Goal: Book appointment/travel/reservation

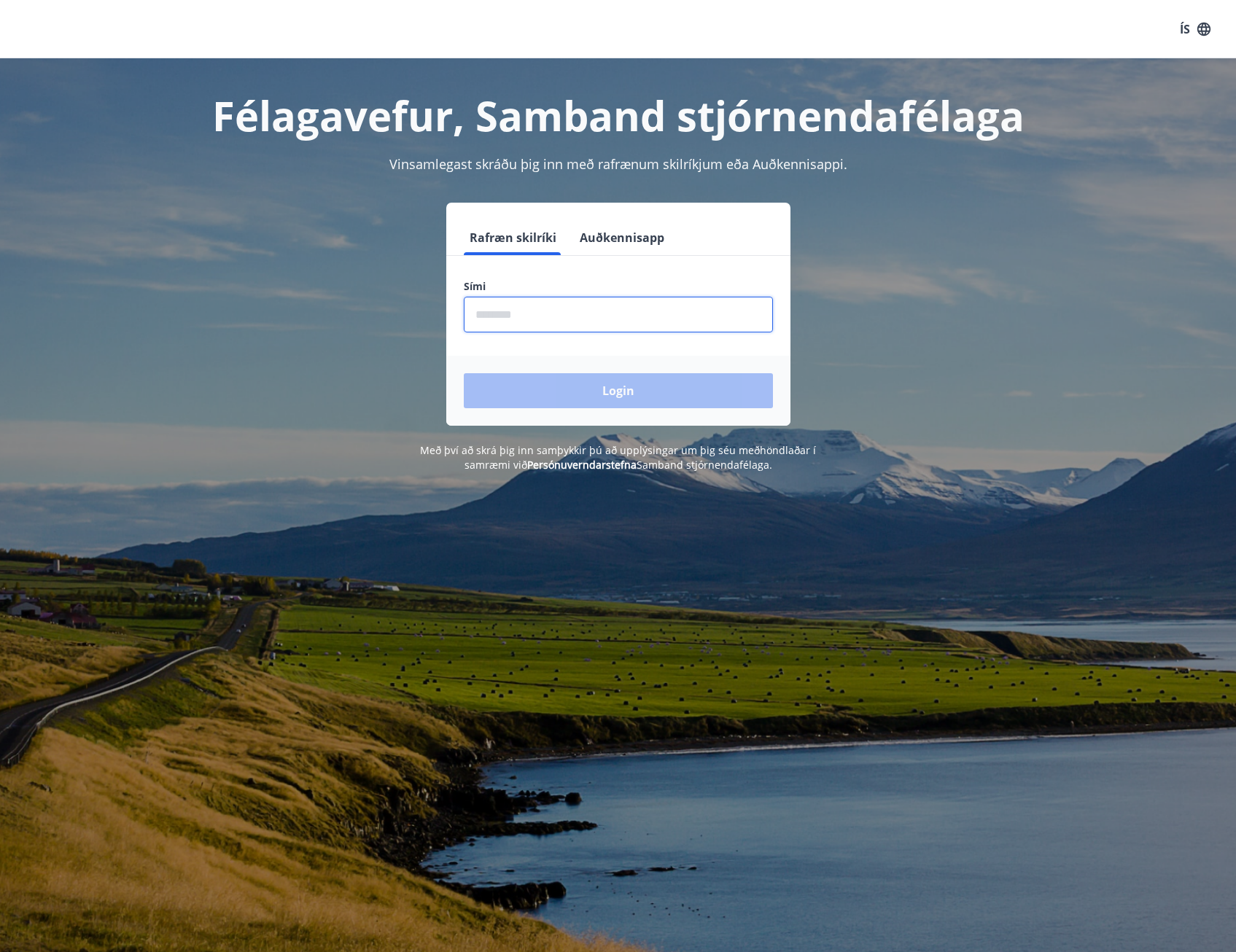
click at [542, 317] on input "phone" at bounding box center [618, 314] width 309 height 36
type input "********"
click at [617, 398] on button "Login" at bounding box center [618, 390] width 309 height 35
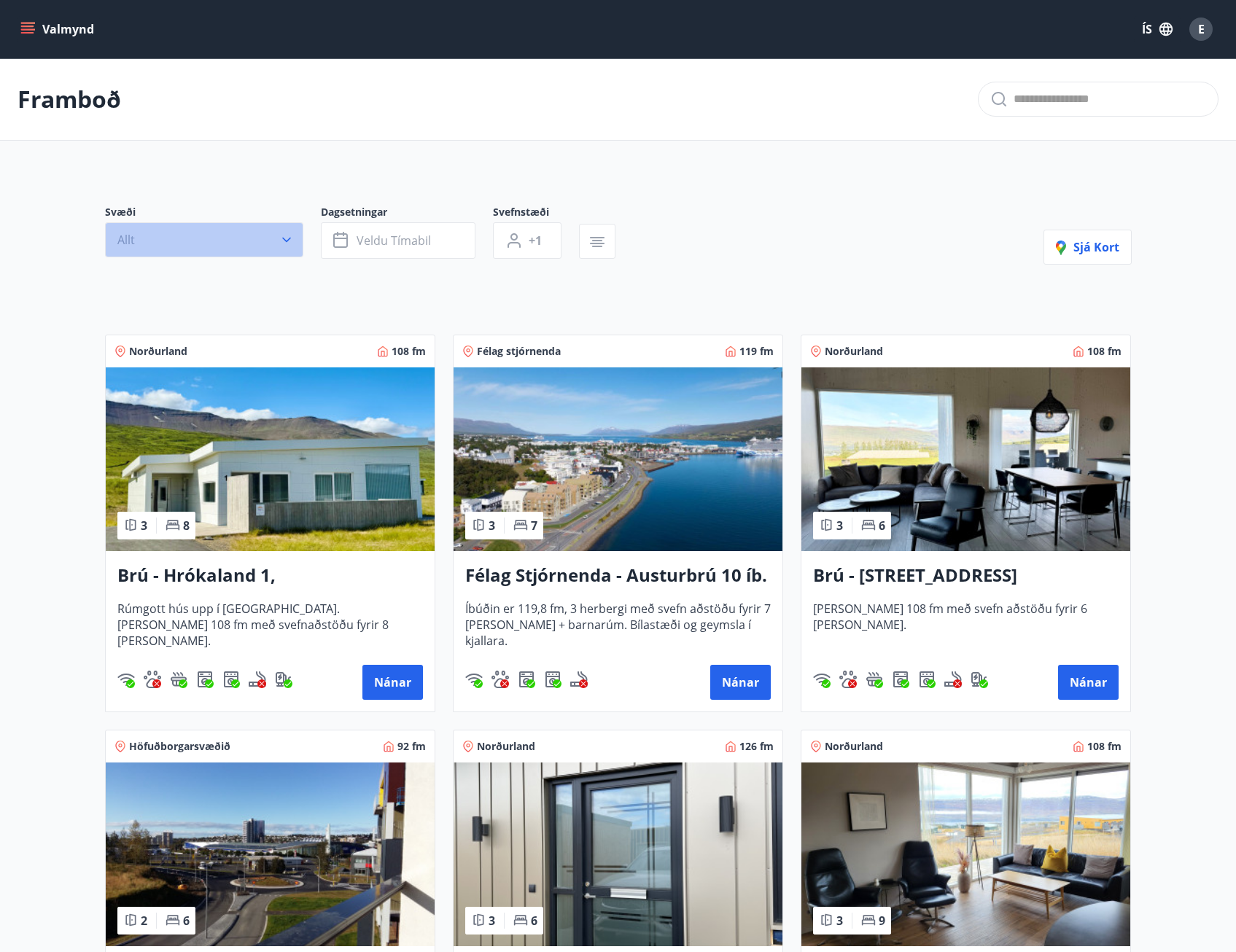
click at [284, 238] on icon "button" at bounding box center [286, 240] width 9 height 5
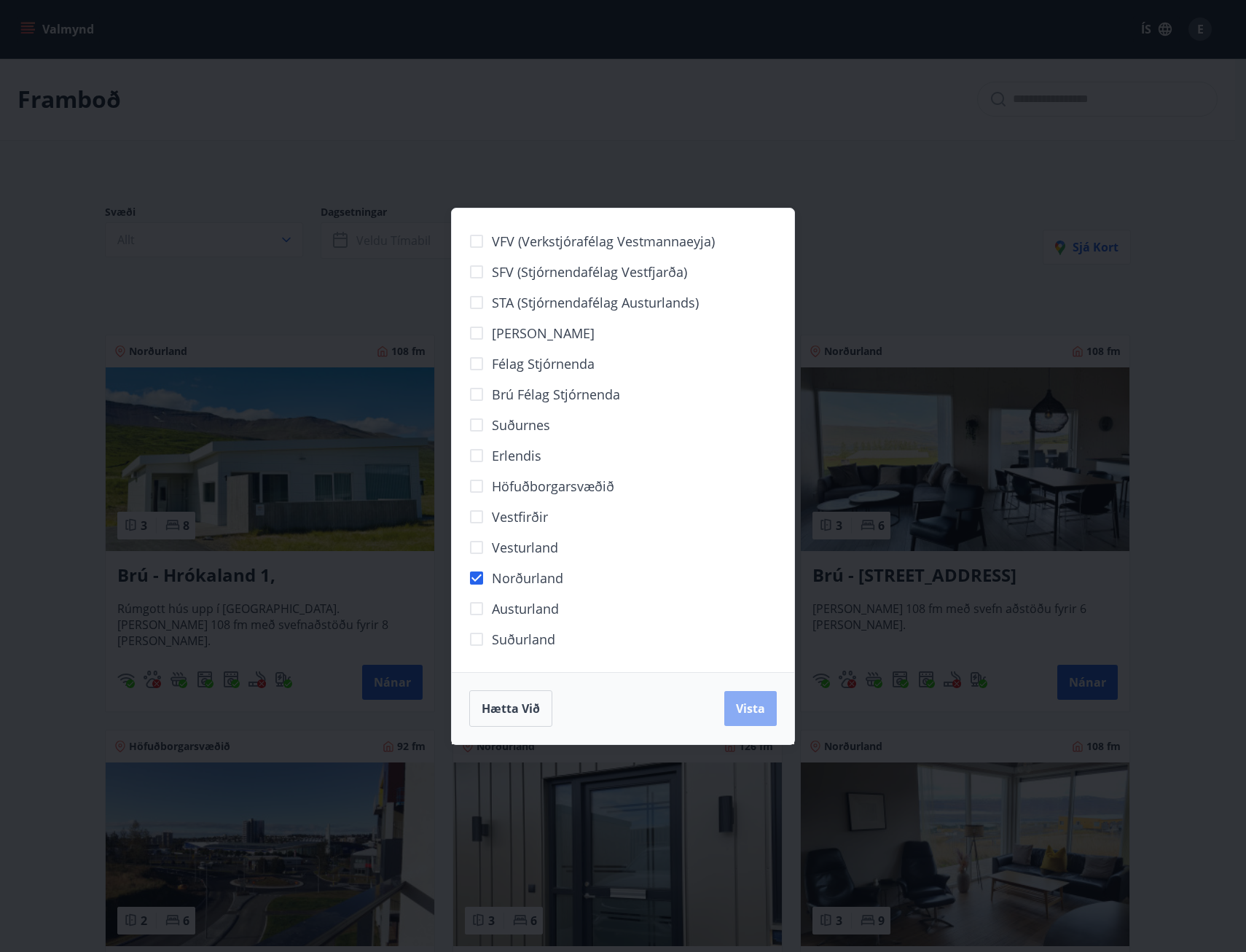
click at [748, 706] on span "Vista" at bounding box center [750, 707] width 29 height 16
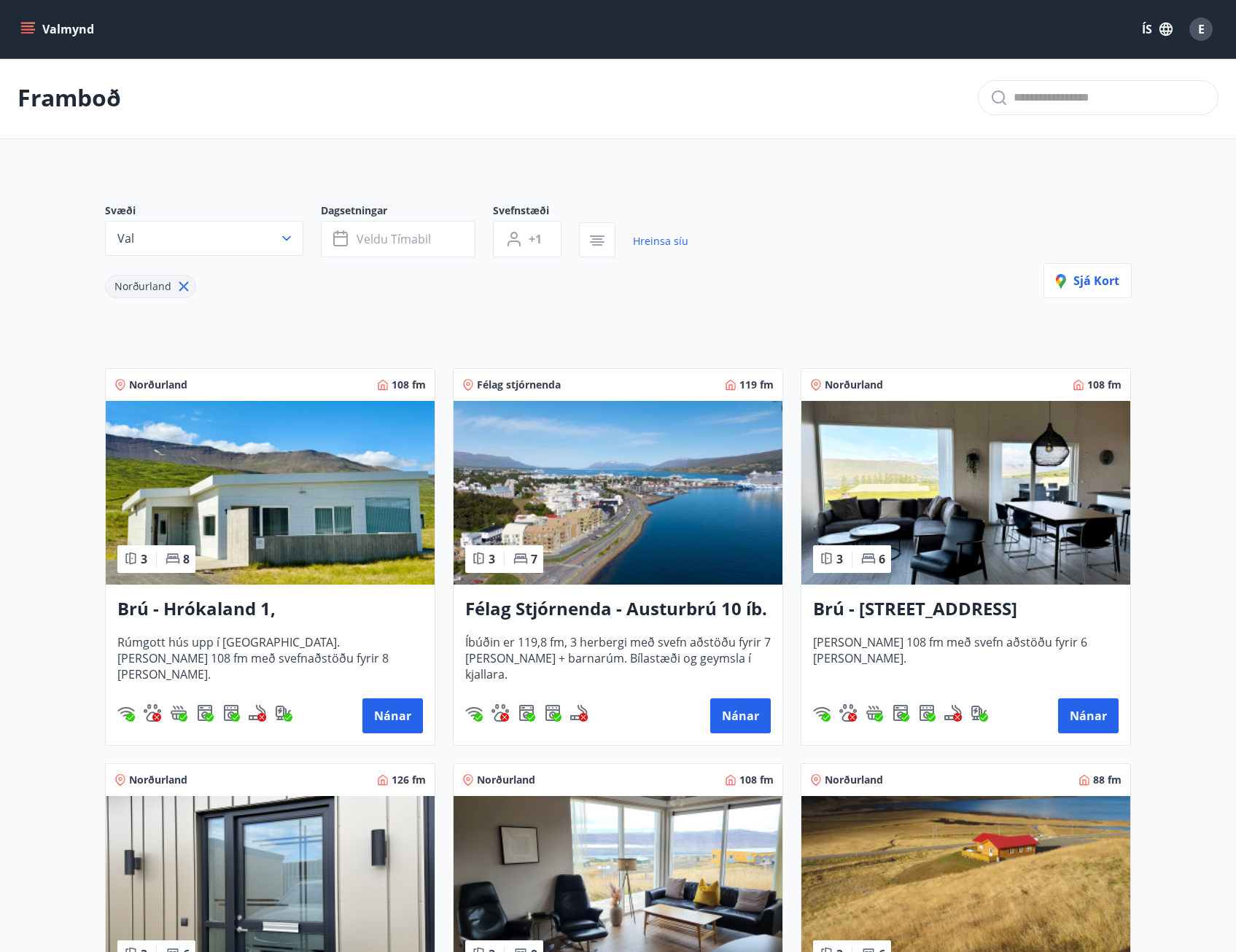
scroll to position [1, 0]
click at [262, 610] on h3 "Brú - Hrókaland 1, Akureyri" at bounding box center [270, 610] width 305 height 26
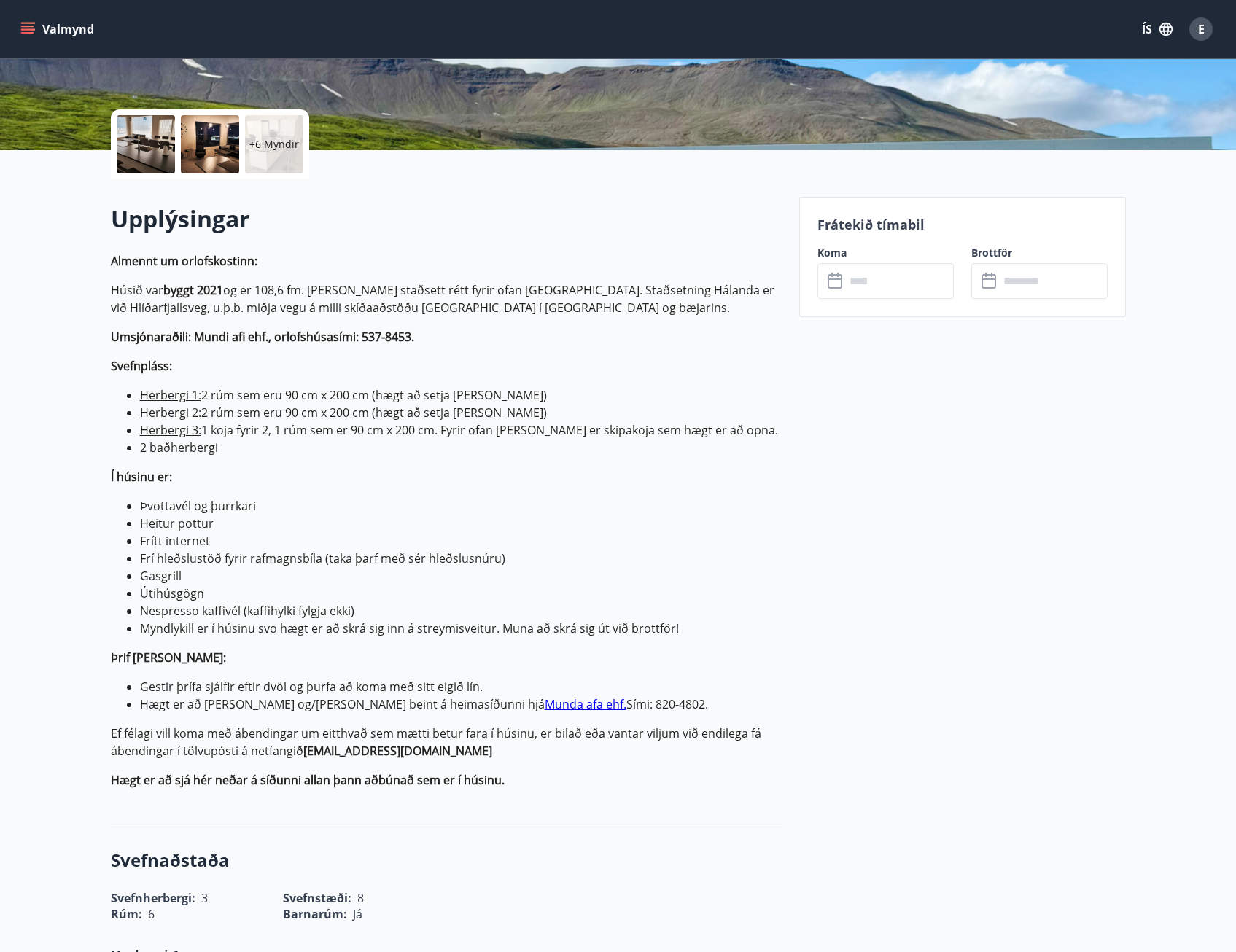
scroll to position [288, 0]
click at [861, 279] on input "text" at bounding box center [899, 279] width 108 height 36
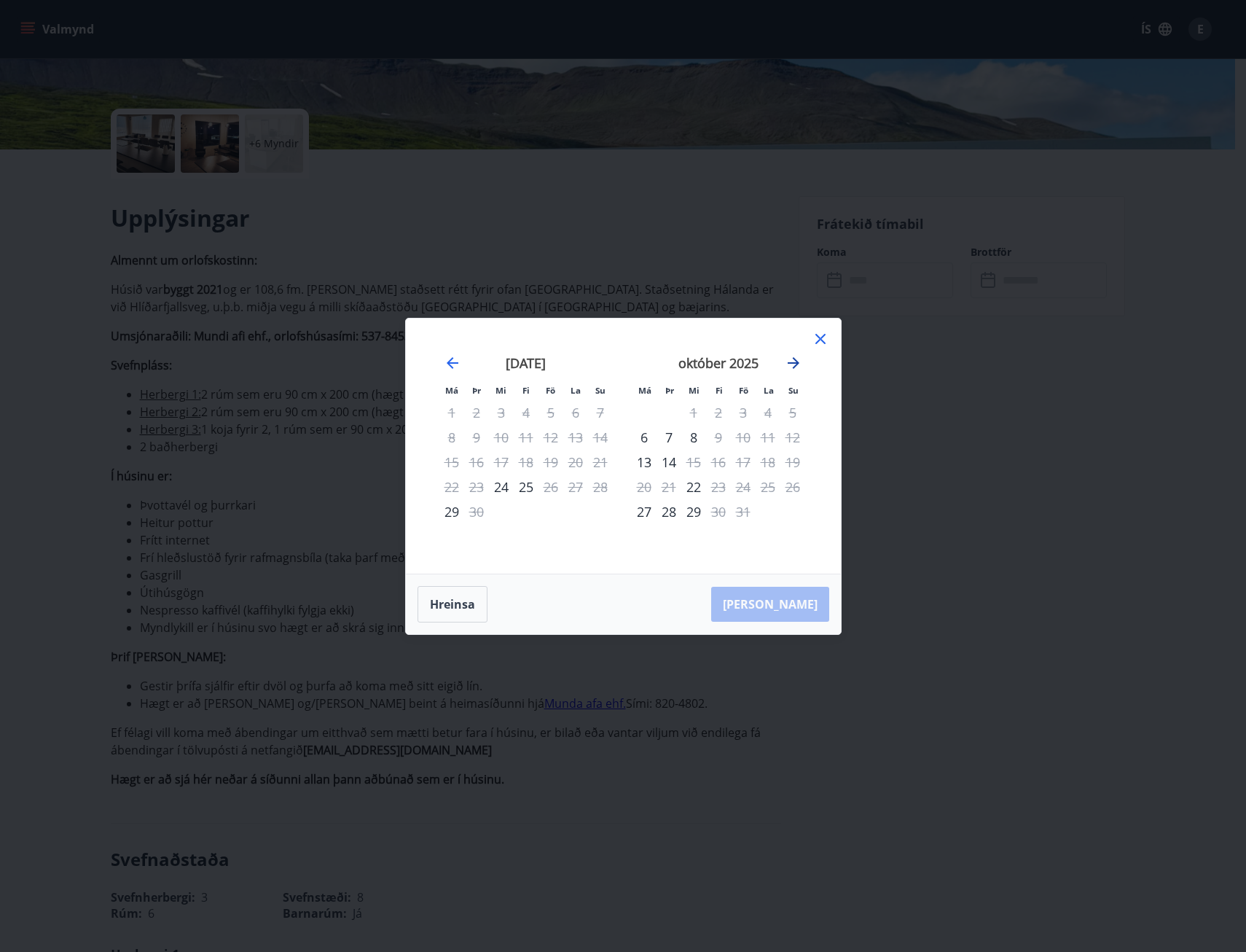
click at [792, 361] on icon "Move forward to switch to the next month." at bounding box center [793, 363] width 17 height 17
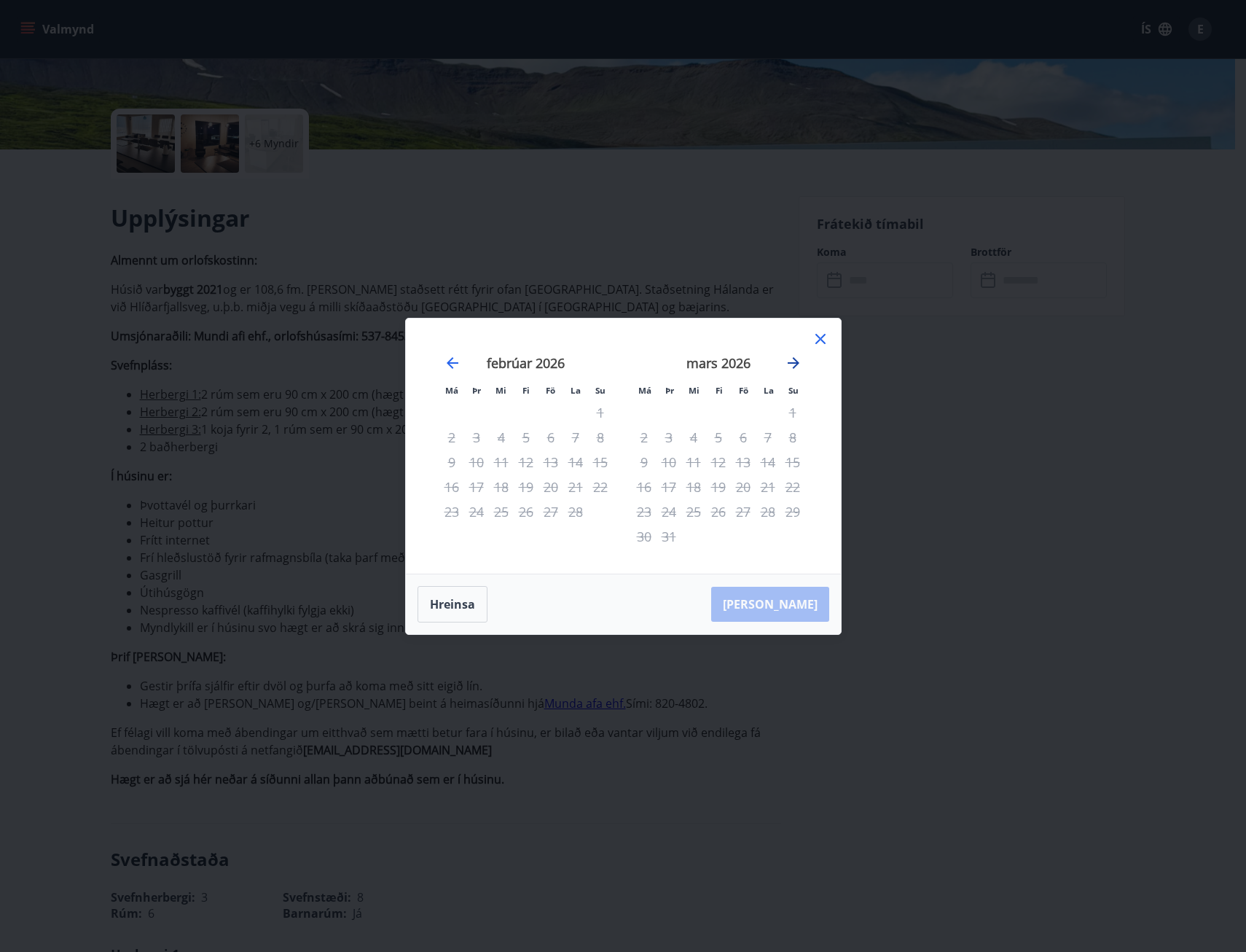
click at [792, 361] on icon "Move forward to switch to the next month." at bounding box center [793, 363] width 17 height 17
click at [790, 361] on icon "Move forward to switch to the next month." at bounding box center [793, 363] width 17 height 17
click at [456, 358] on icon "Move backward to switch to the previous month." at bounding box center [452, 363] width 17 height 17
click at [456, 359] on icon "Move backward to switch to the previous month." at bounding box center [452, 363] width 17 height 17
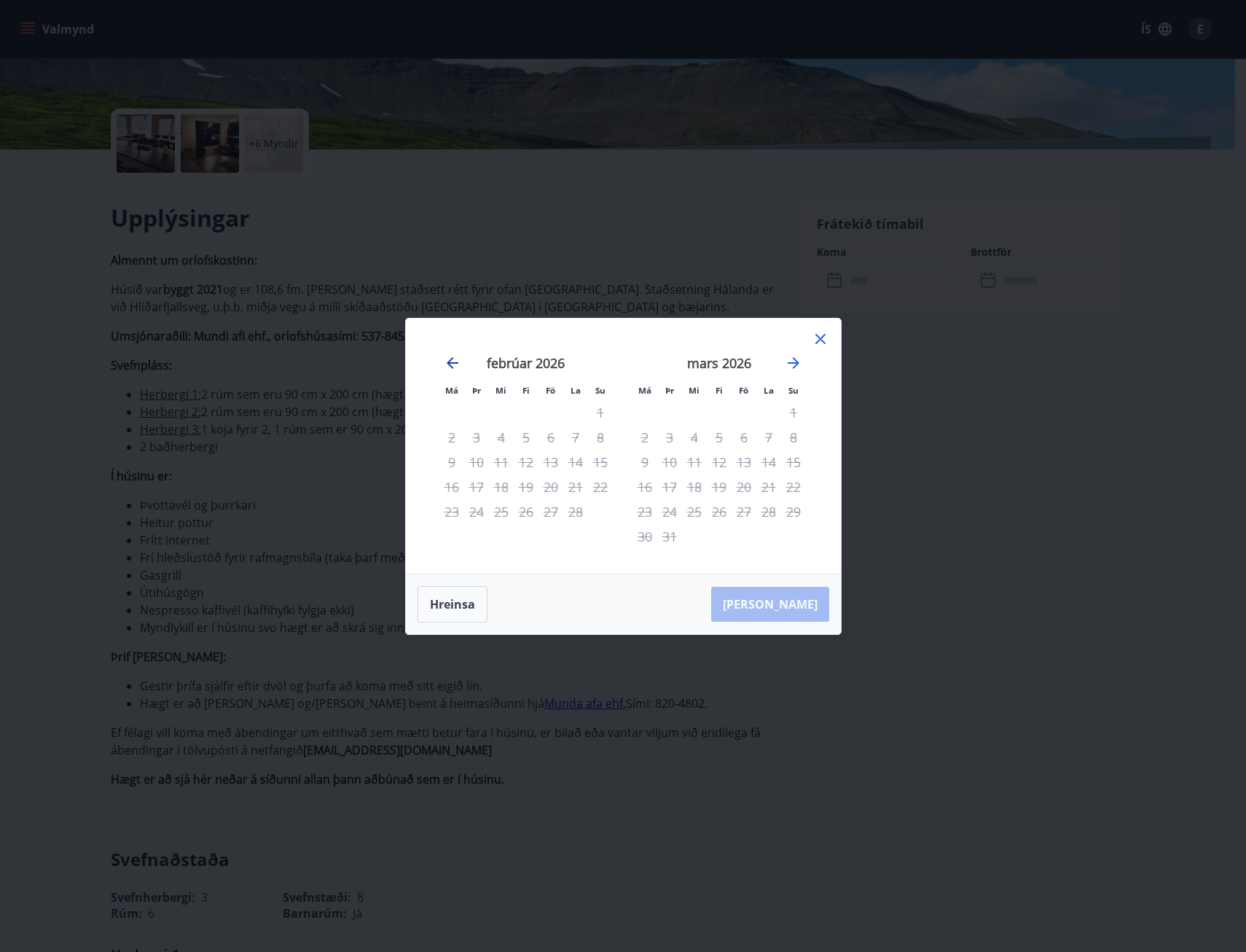
click at [456, 359] on icon "Move backward to switch to the previous month." at bounding box center [452, 363] width 17 height 17
click at [451, 361] on icon "Move backward to switch to the previous month." at bounding box center [452, 363] width 17 height 17
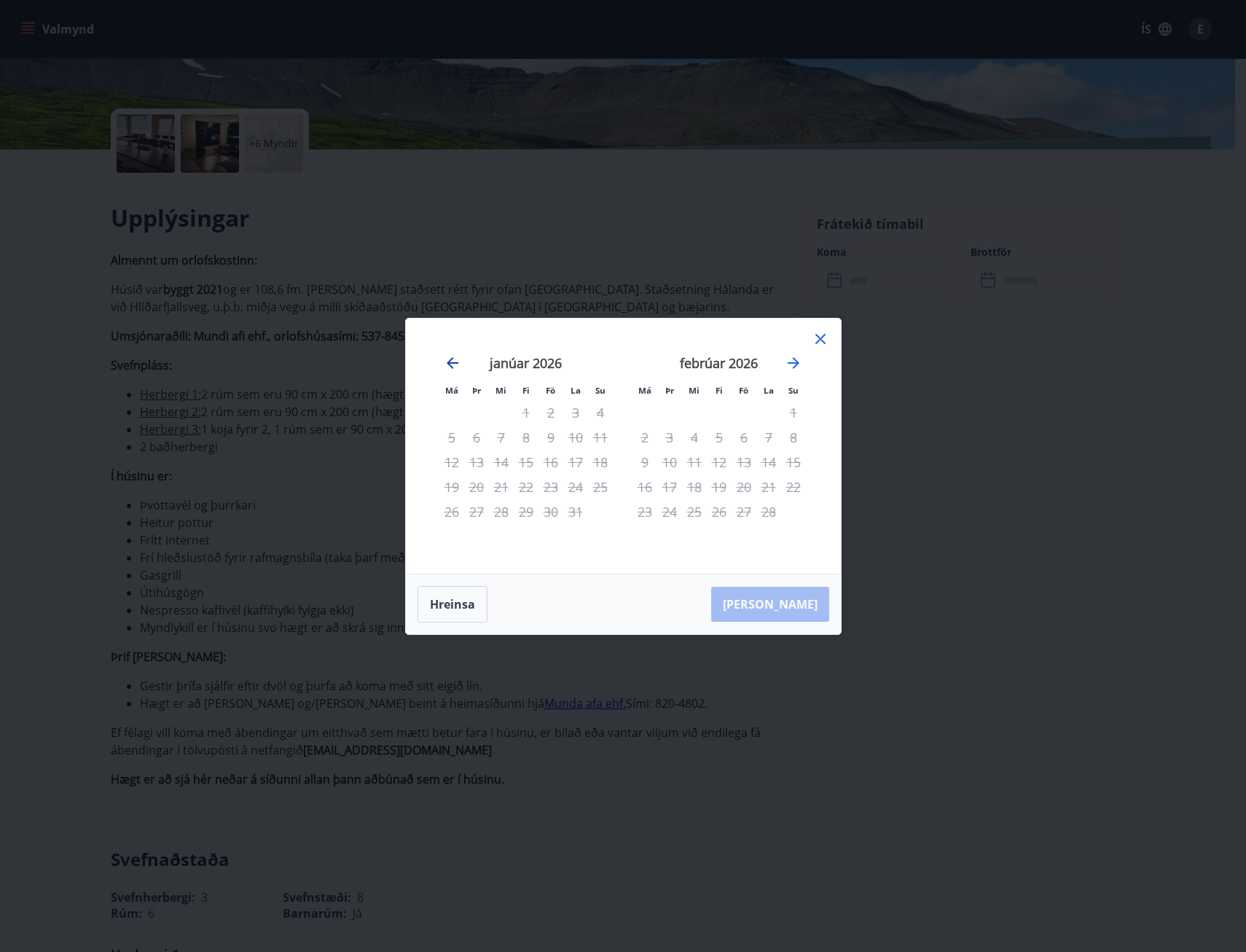
click at [451, 361] on icon "Move backward to switch to the previous month." at bounding box center [452, 363] width 17 height 17
click at [446, 361] on icon "Move backward to switch to the previous month." at bounding box center [452, 363] width 17 height 17
click at [814, 337] on icon at bounding box center [820, 338] width 17 height 17
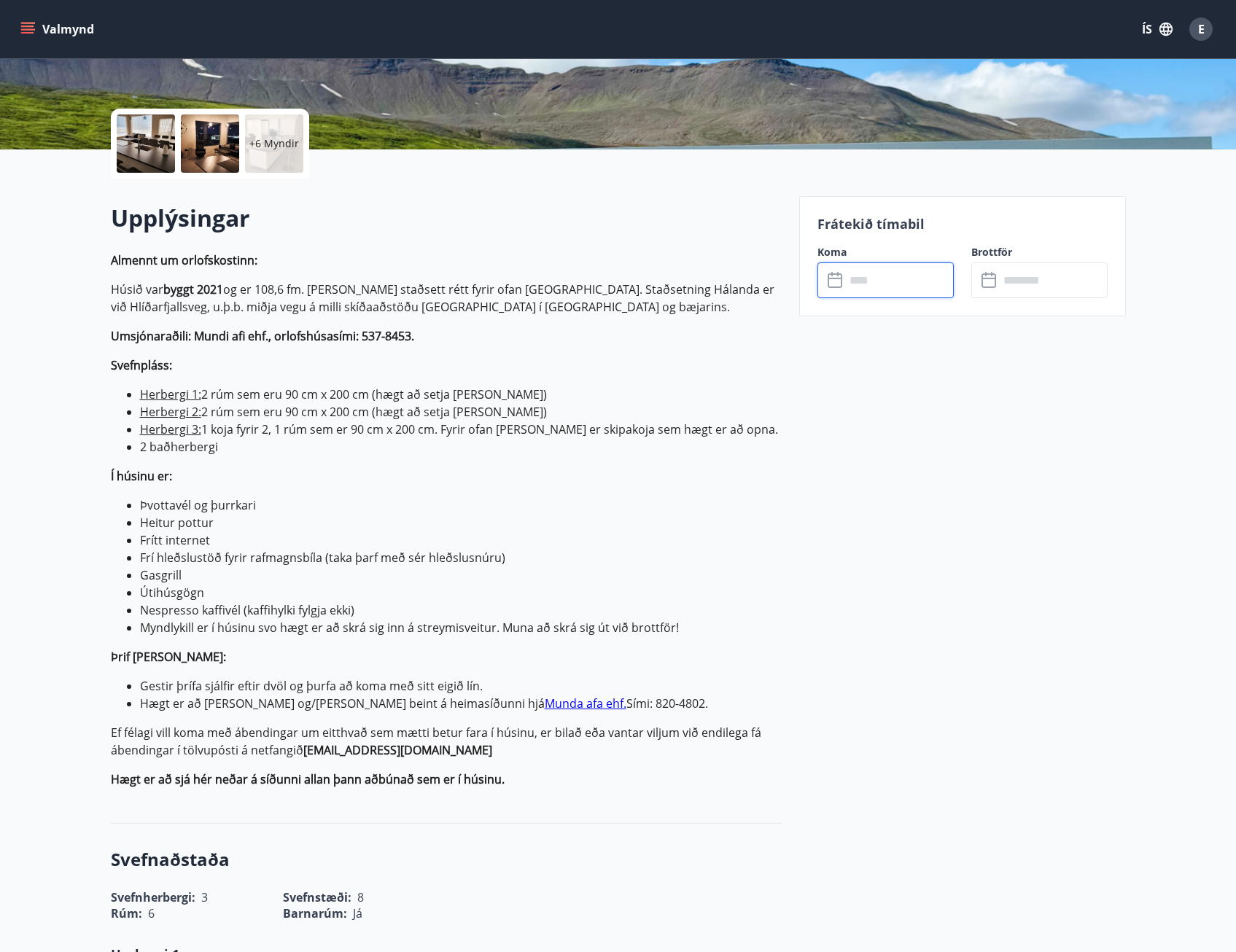
scroll to position [1, 0]
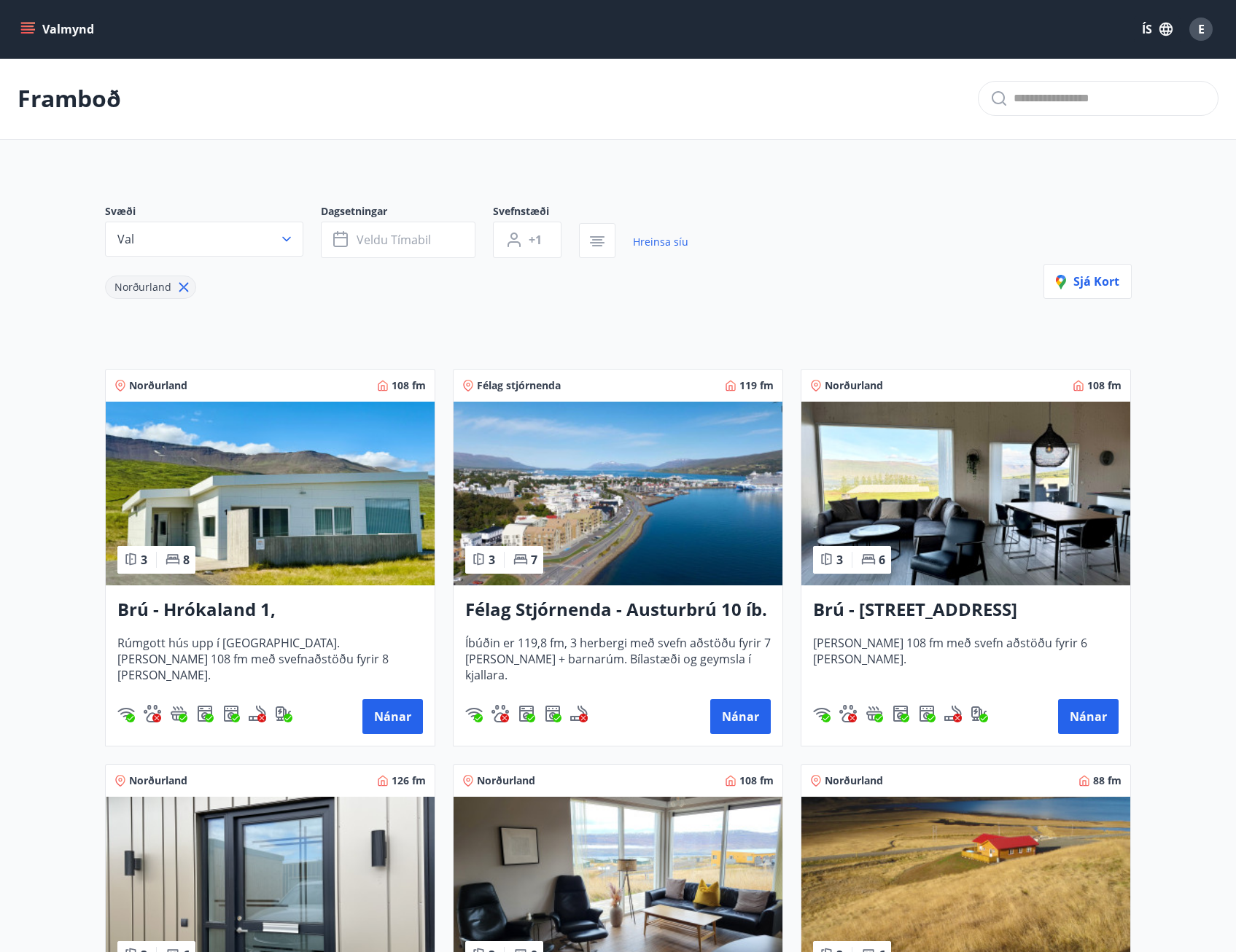
click at [628, 607] on h3 "Félag Stjórnenda - Austurbrú 10 íb. 201" at bounding box center [618, 610] width 305 height 26
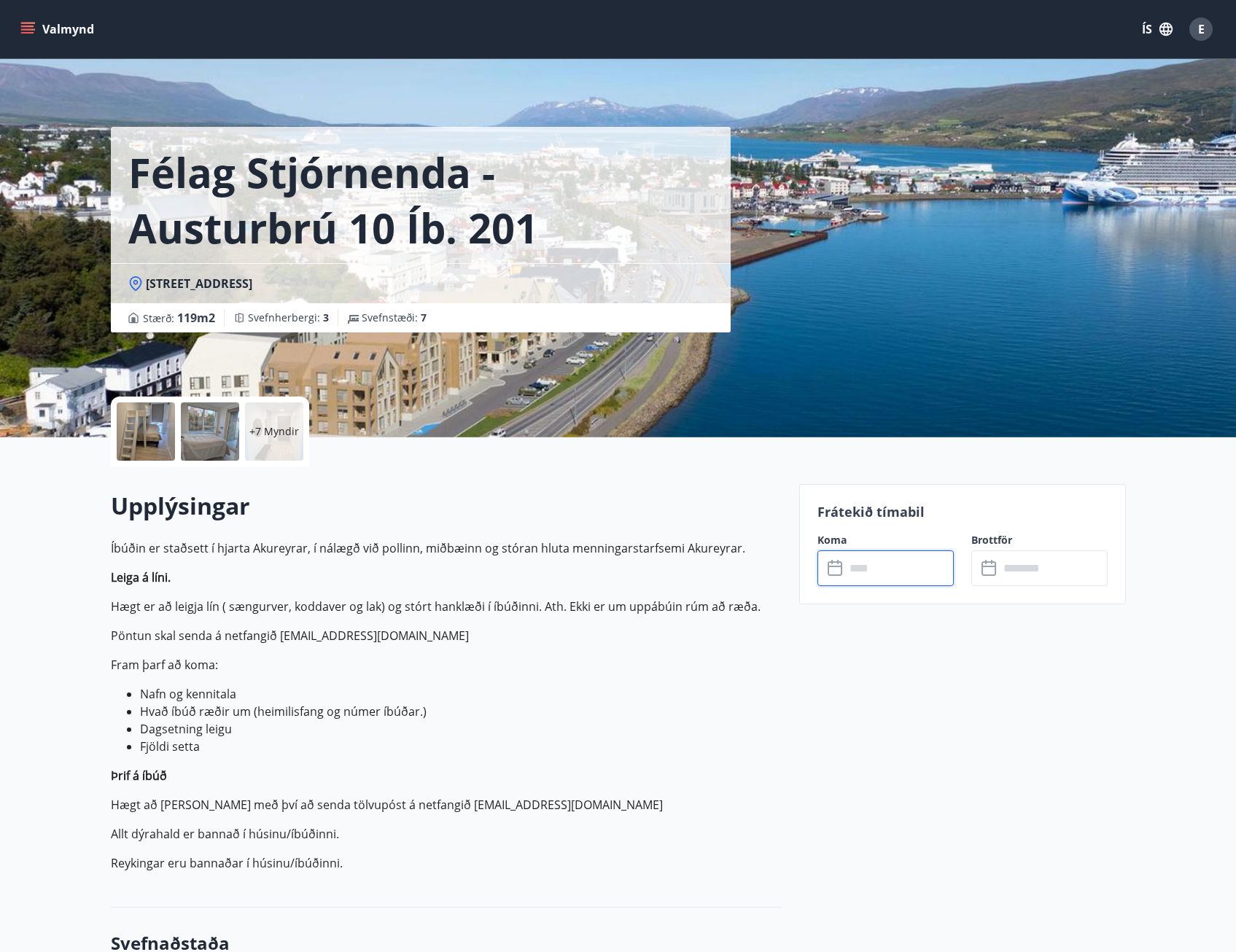
click at [867, 567] on input "text" at bounding box center [899, 568] width 108 height 36
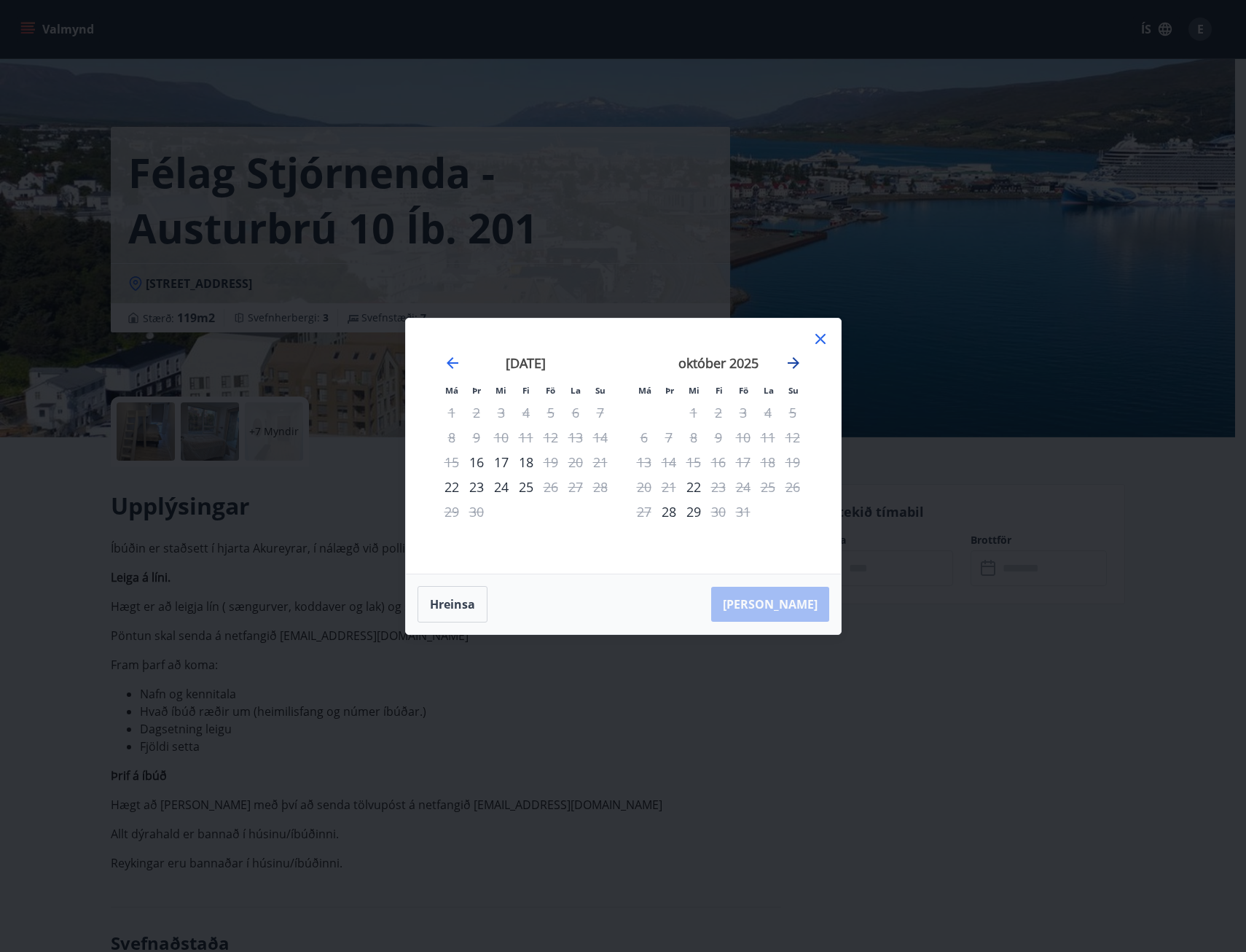
click at [792, 363] on icon "Move forward to switch to the next month." at bounding box center [793, 363] width 12 height 12
click at [801, 358] on icon "Move forward to switch to the next month." at bounding box center [793, 363] width 17 height 17
click at [820, 341] on icon at bounding box center [820, 338] width 17 height 17
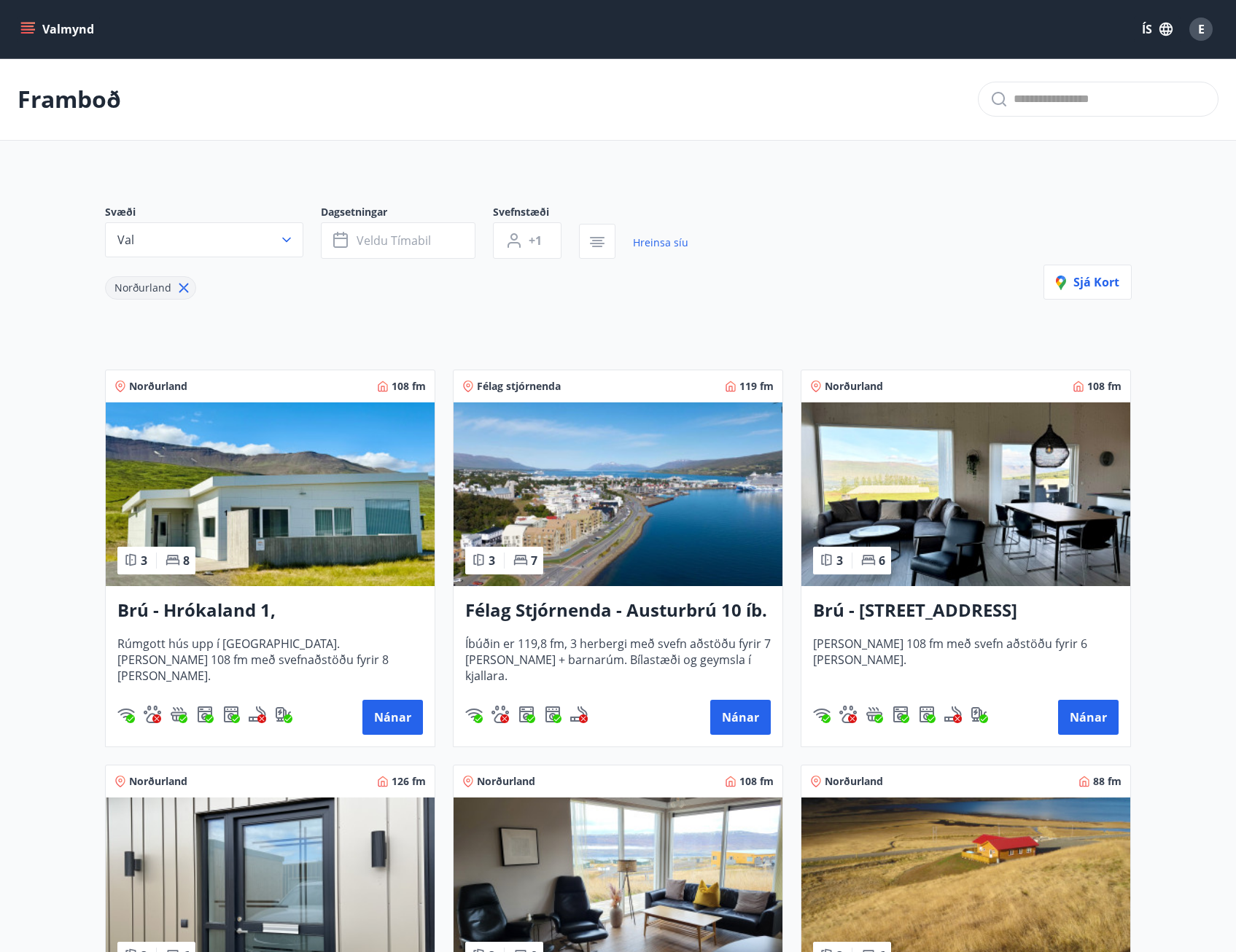
click at [930, 610] on h3 "Brú - Hyrnuland 14, Akureyri" at bounding box center [965, 611] width 305 height 26
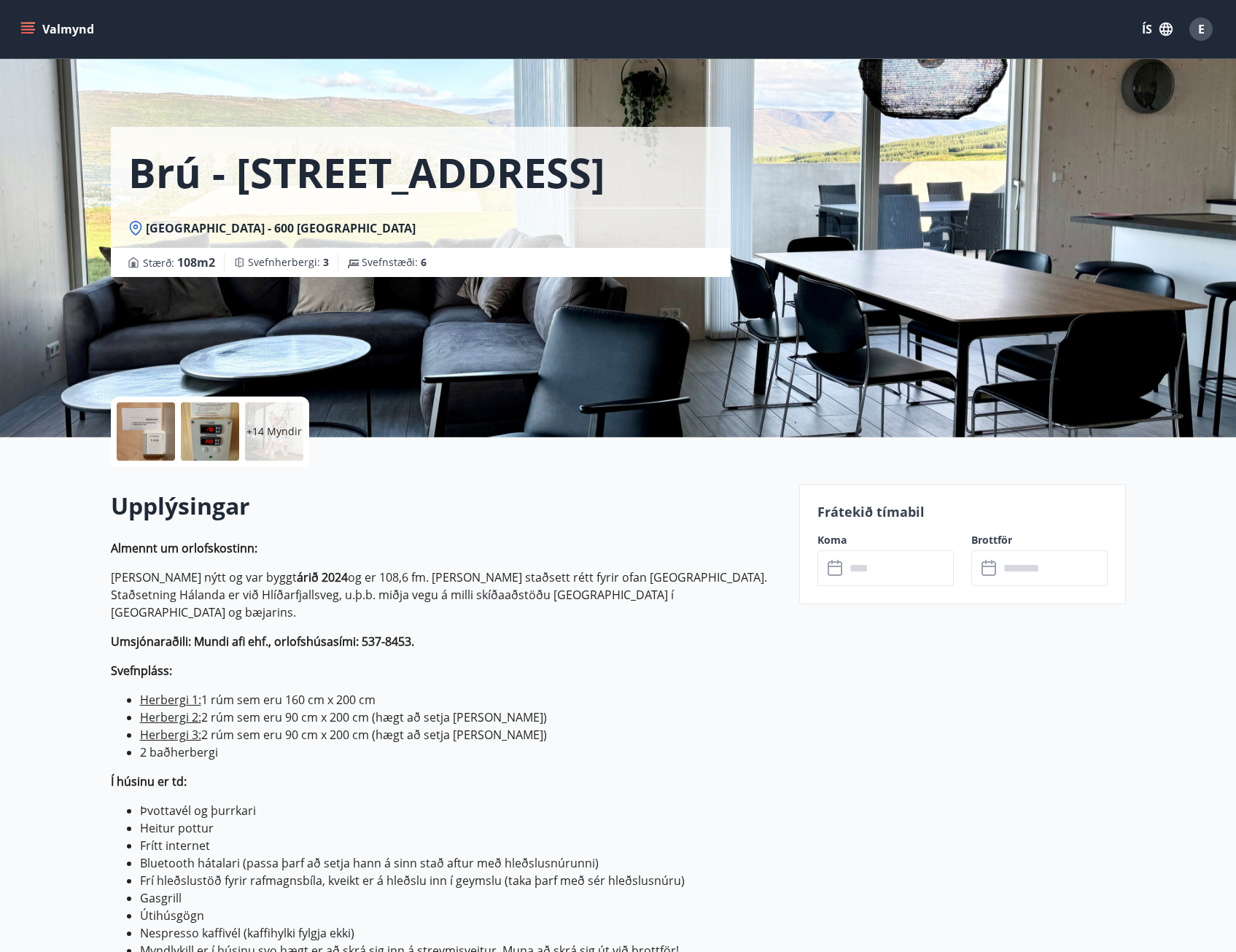
click at [898, 564] on input "text" at bounding box center [899, 568] width 108 height 36
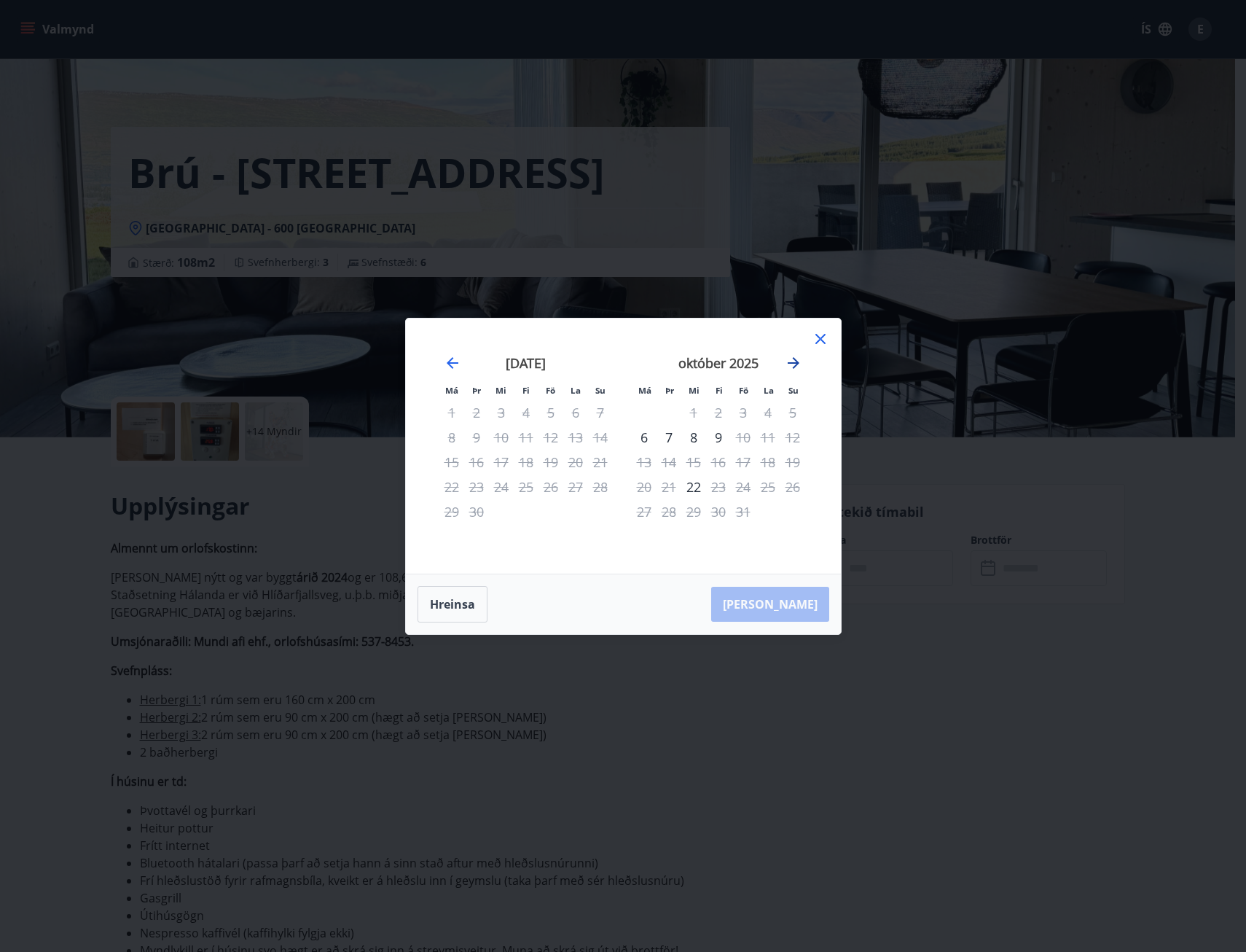
click at [793, 363] on icon "Move forward to switch to the next month." at bounding box center [793, 363] width 12 height 12
click at [793, 361] on icon "Move forward to switch to the next month." at bounding box center [793, 363] width 17 height 17
click at [817, 336] on icon at bounding box center [820, 339] width 10 height 10
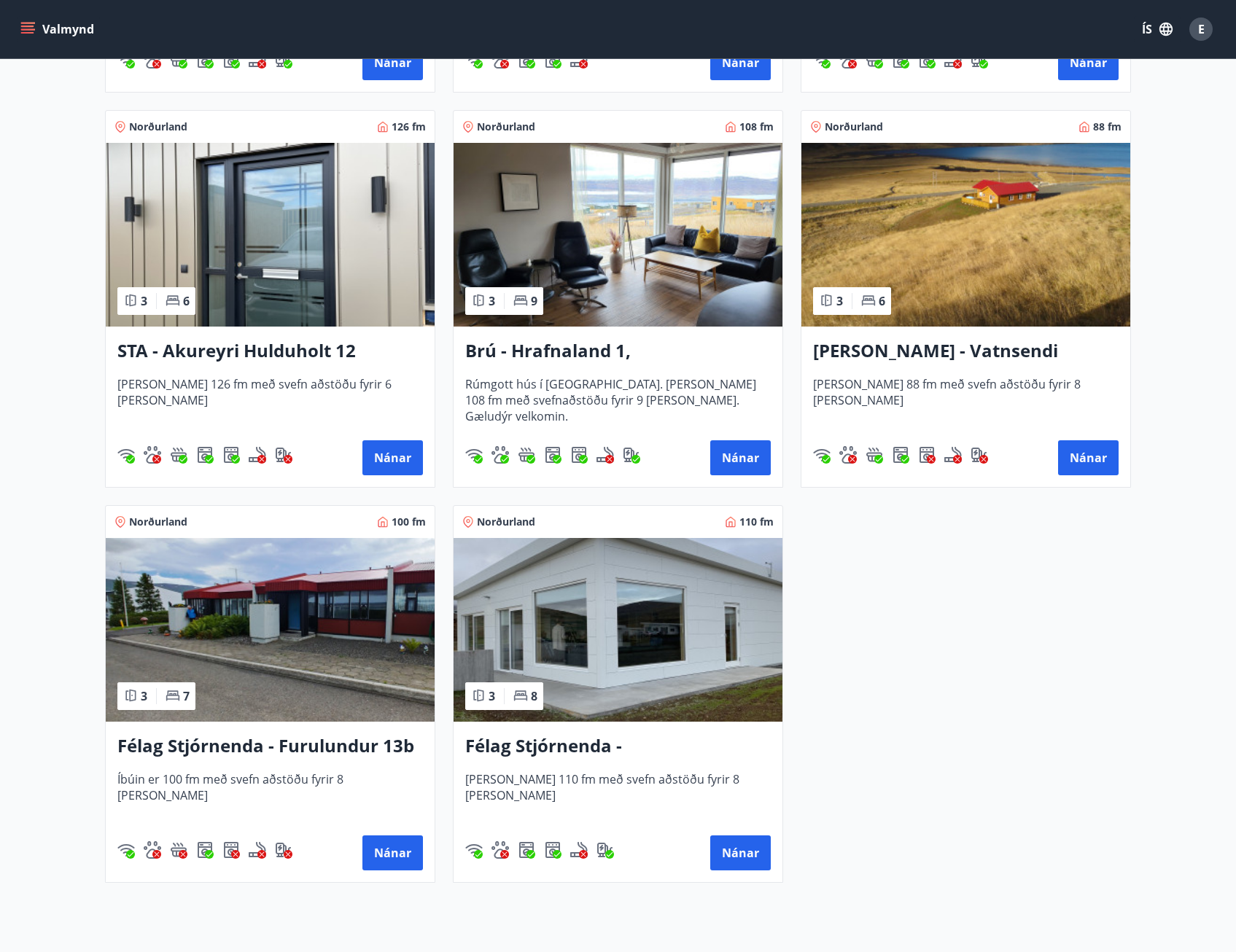
click at [279, 355] on h3 "STA - Akureyri Hulduholt 12" at bounding box center [270, 351] width 305 height 26
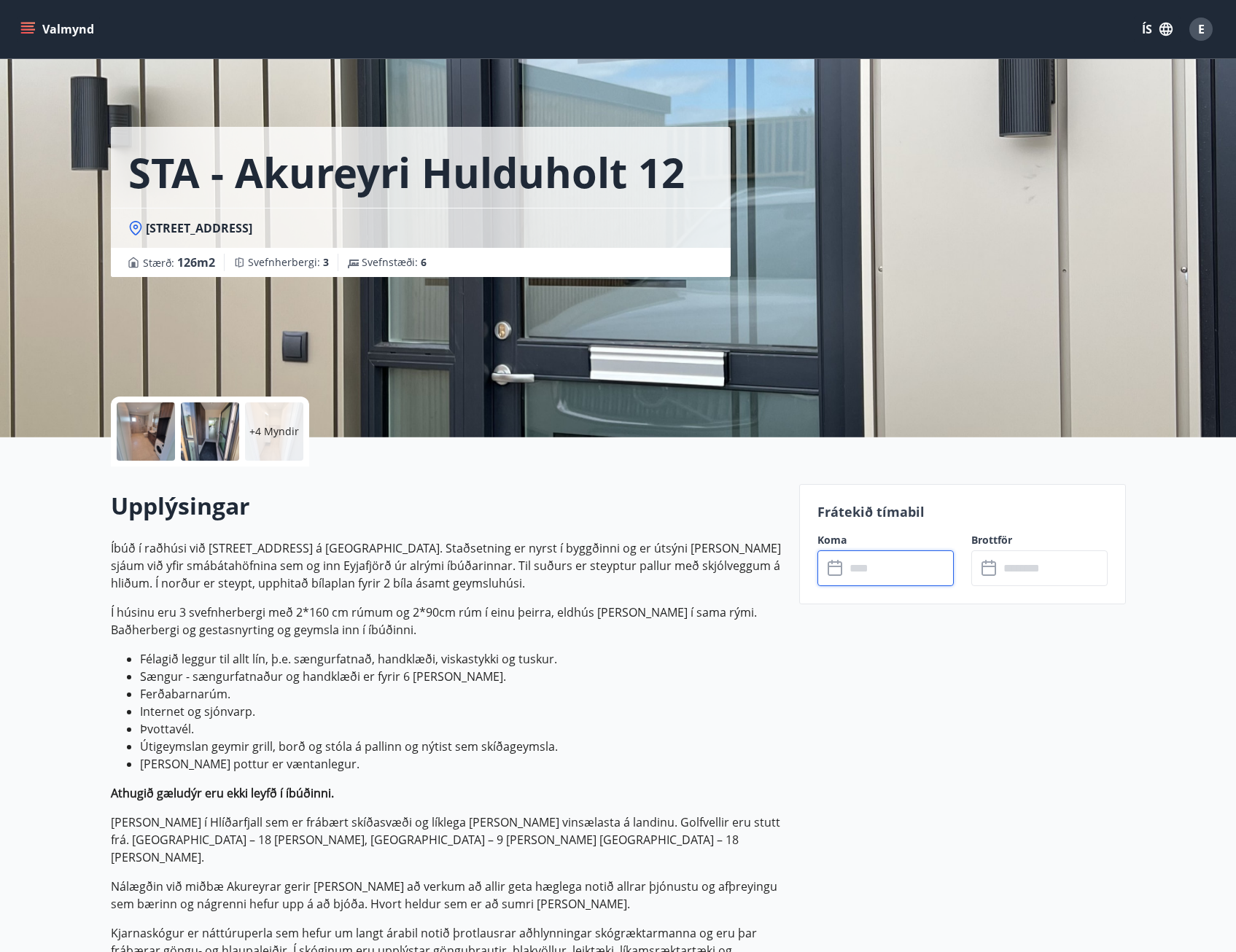
click at [902, 574] on input "text" at bounding box center [899, 568] width 108 height 36
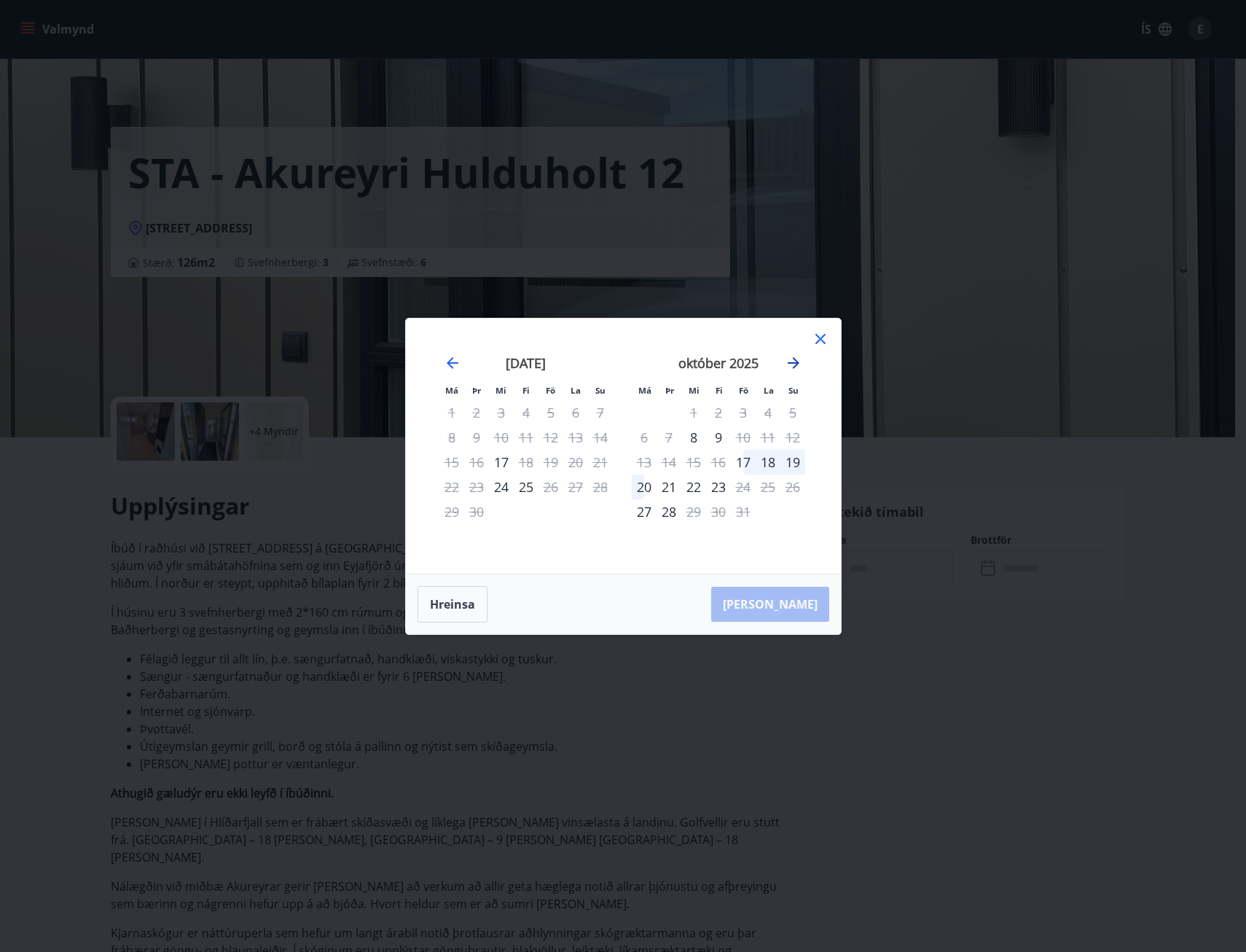
click at [786, 355] on icon "Move forward to switch to the next month." at bounding box center [793, 363] width 17 height 17
click at [820, 340] on icon at bounding box center [820, 339] width 10 height 10
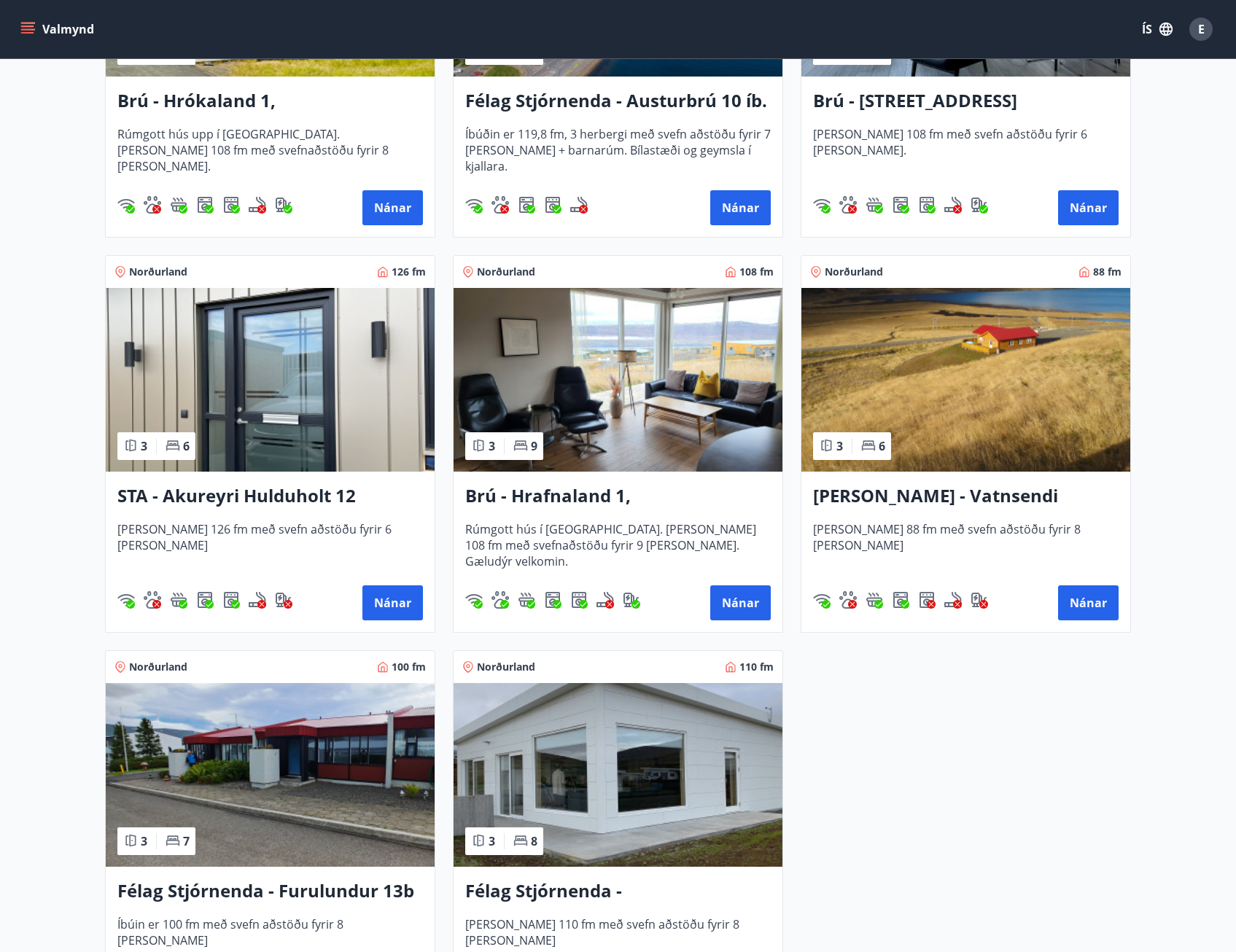
scroll to position [510, 0]
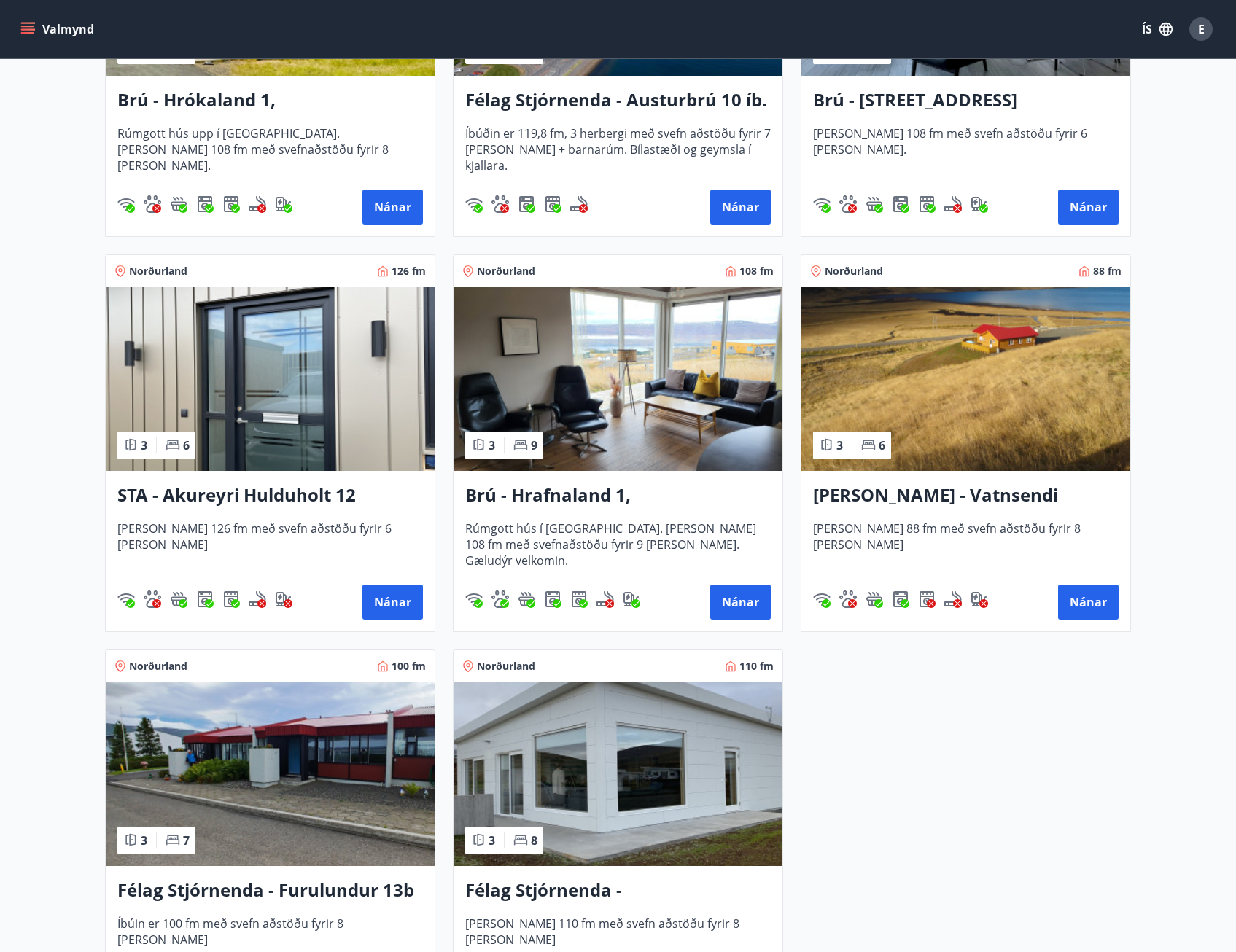
click at [613, 493] on h3 "Brú - Hrafnaland 1, Akureyri (gæludýr velkomin)" at bounding box center [618, 496] width 305 height 26
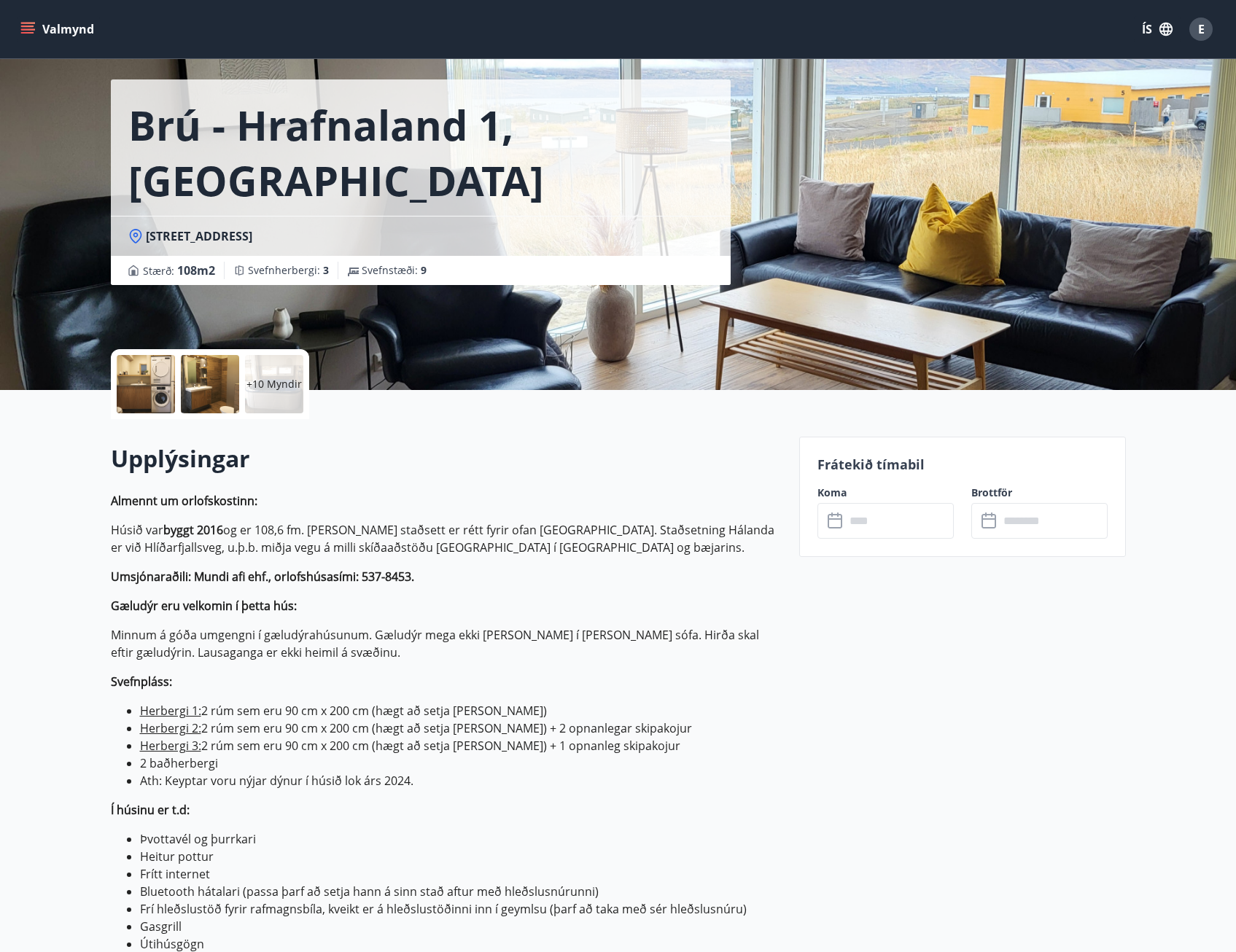
click at [871, 545] on div "Frátekið tímabil Koma ​ ​ Brottför ​ ​" at bounding box center [962, 497] width 327 height 121
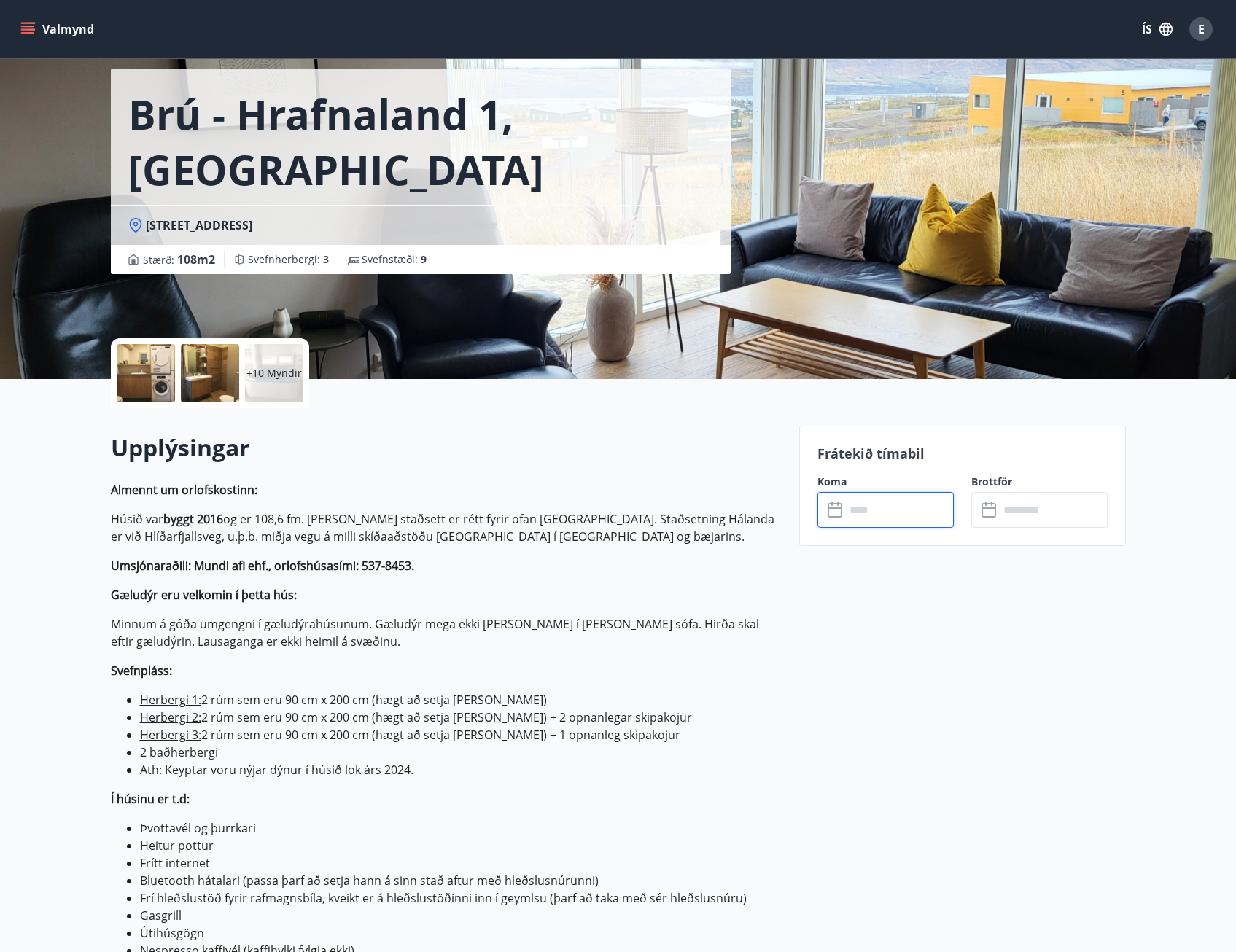
click at [879, 510] on input "text" at bounding box center [899, 509] width 108 height 36
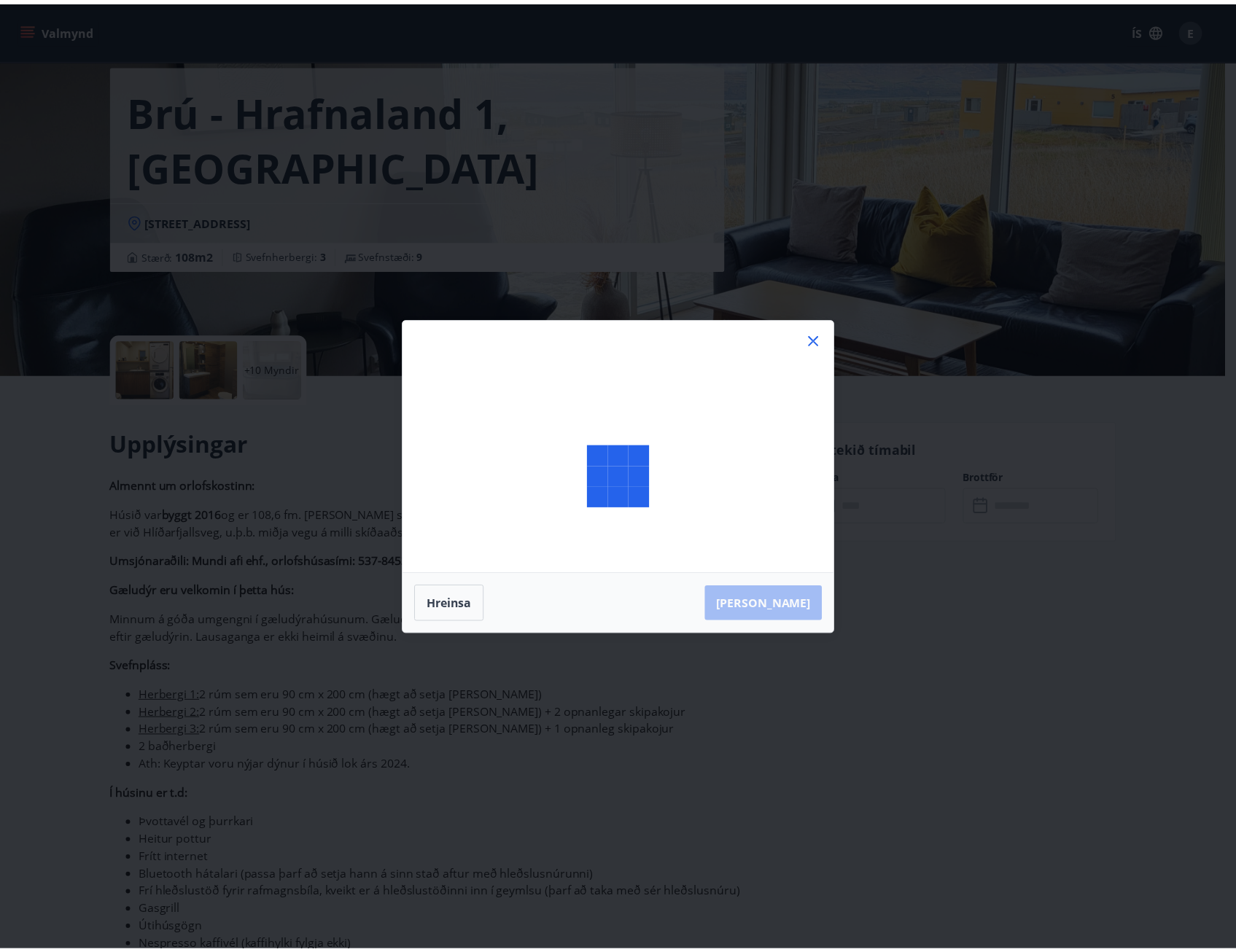
scroll to position [64, 0]
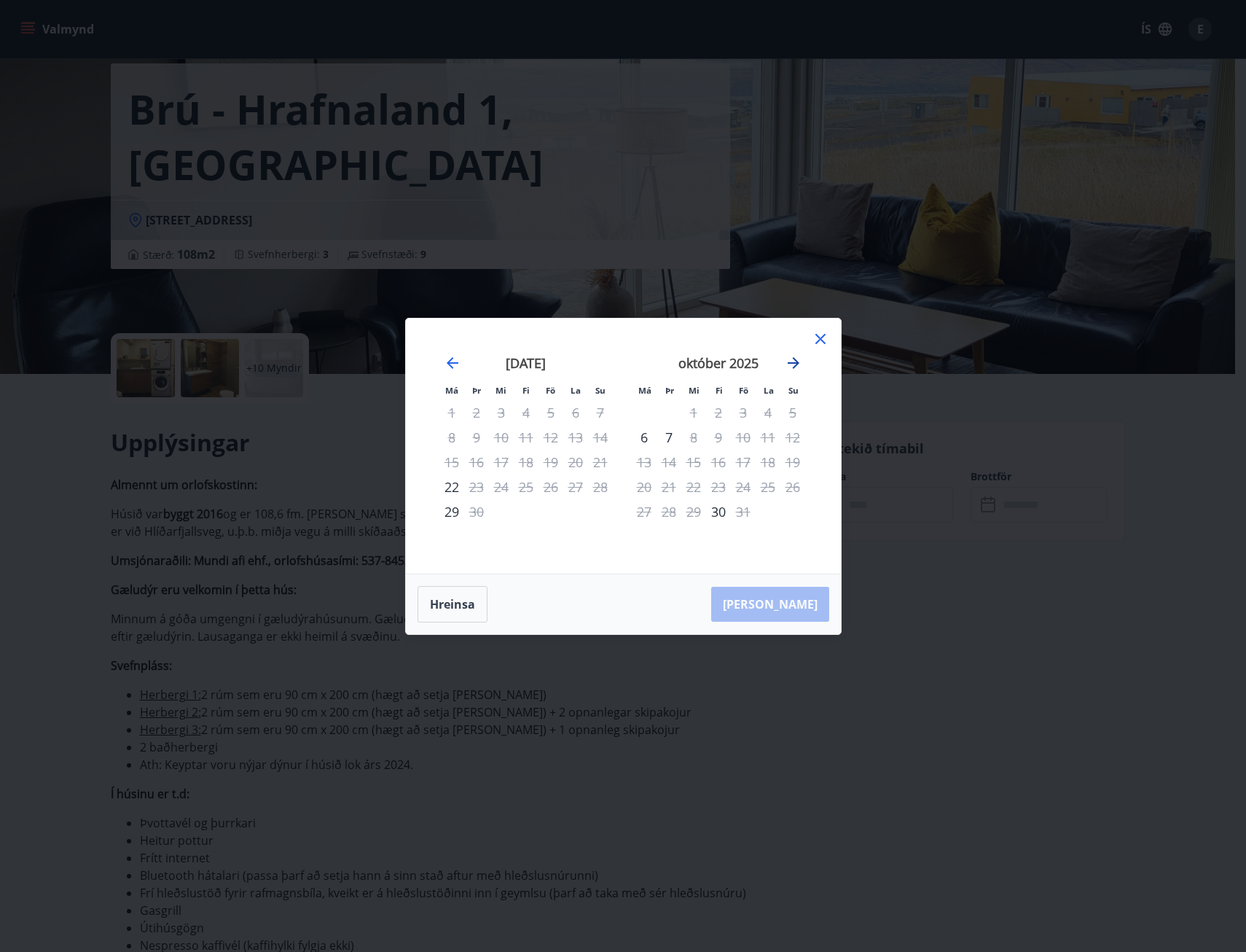
click at [798, 358] on icon "Move forward to switch to the next month." at bounding box center [793, 363] width 17 height 17
click at [816, 335] on icon at bounding box center [820, 339] width 10 height 10
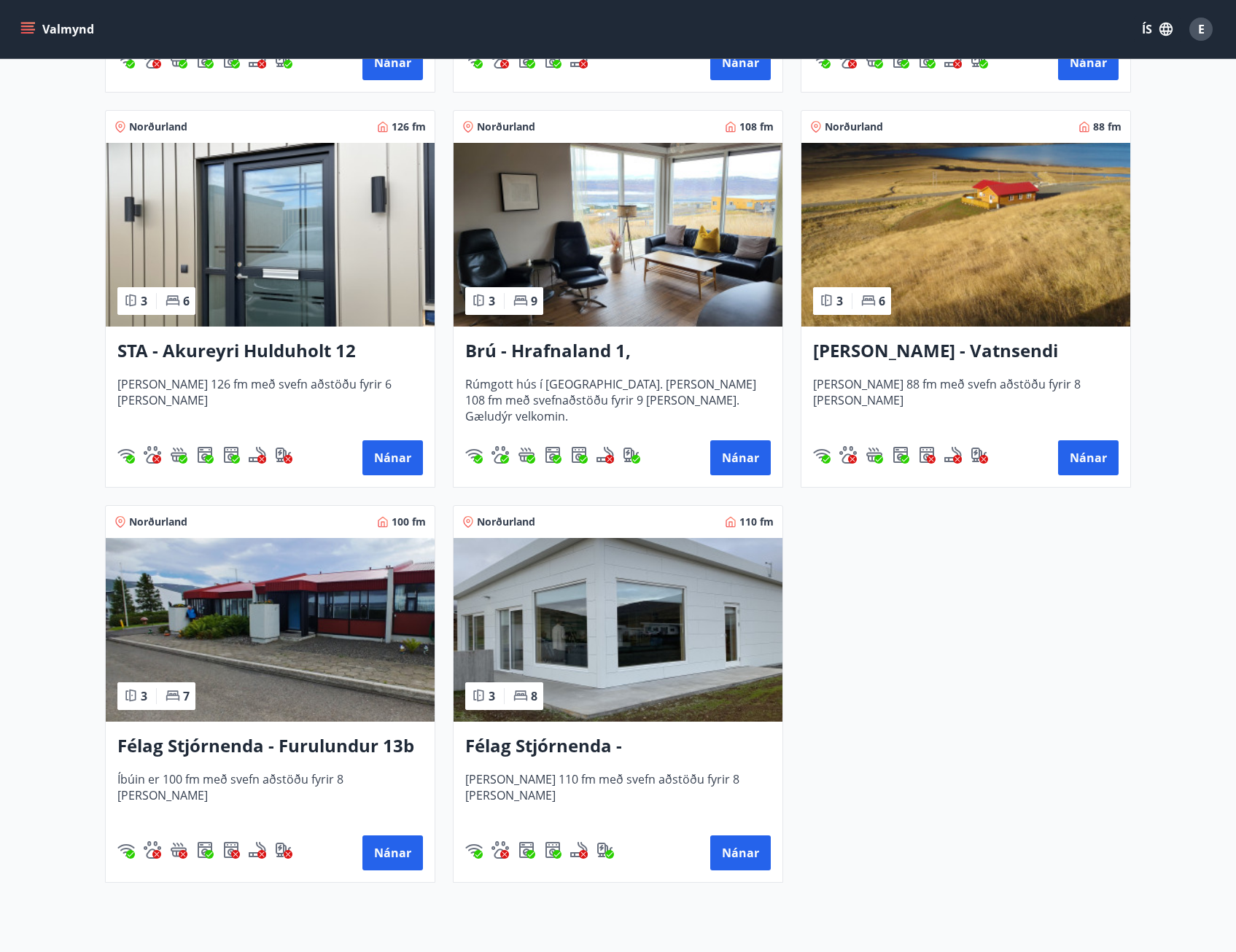
click at [289, 746] on h3 "Félag Stjórnenda - Furulundur 13b - Akureyri" at bounding box center [270, 746] width 305 height 26
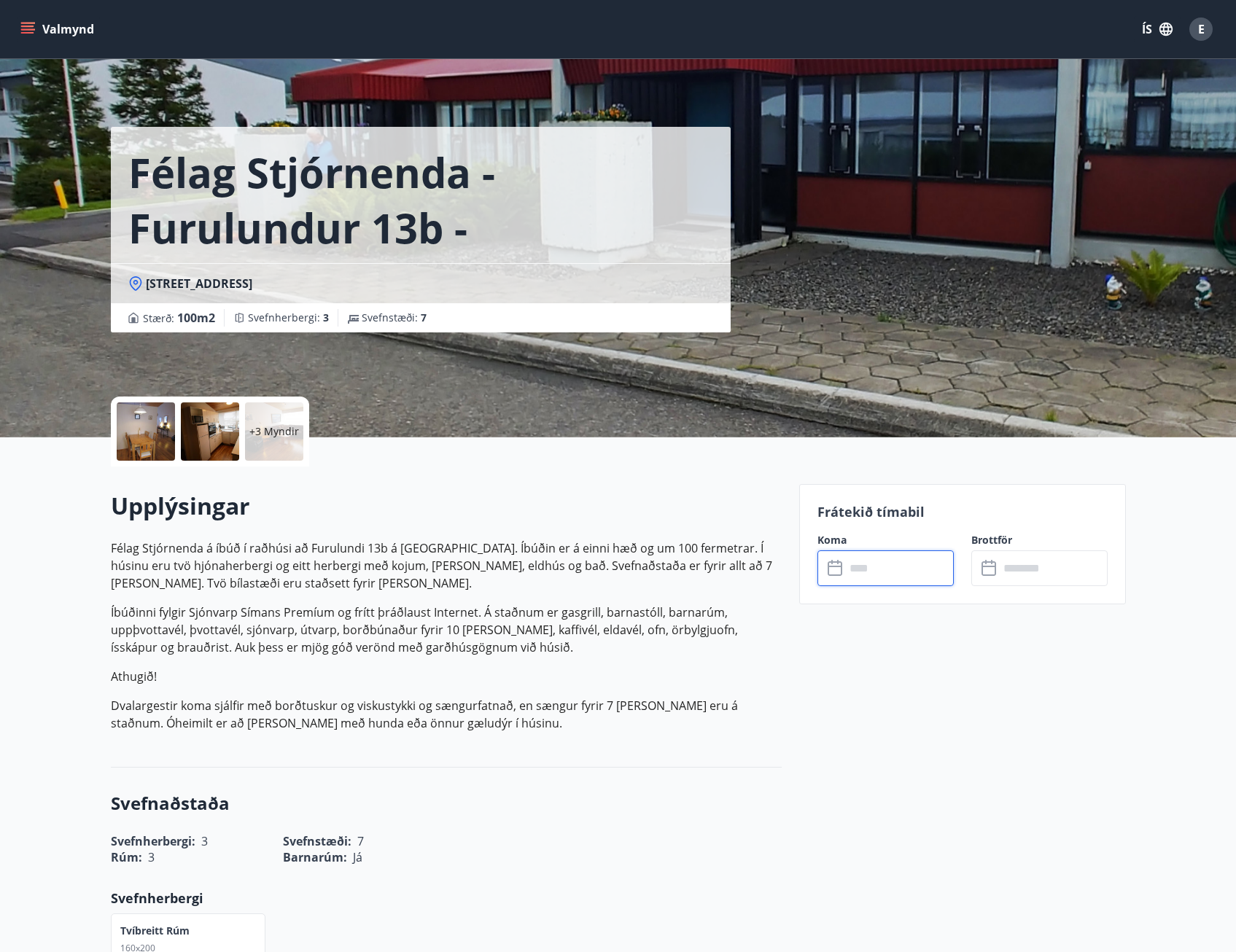
click at [895, 566] on input "text" at bounding box center [899, 568] width 108 height 36
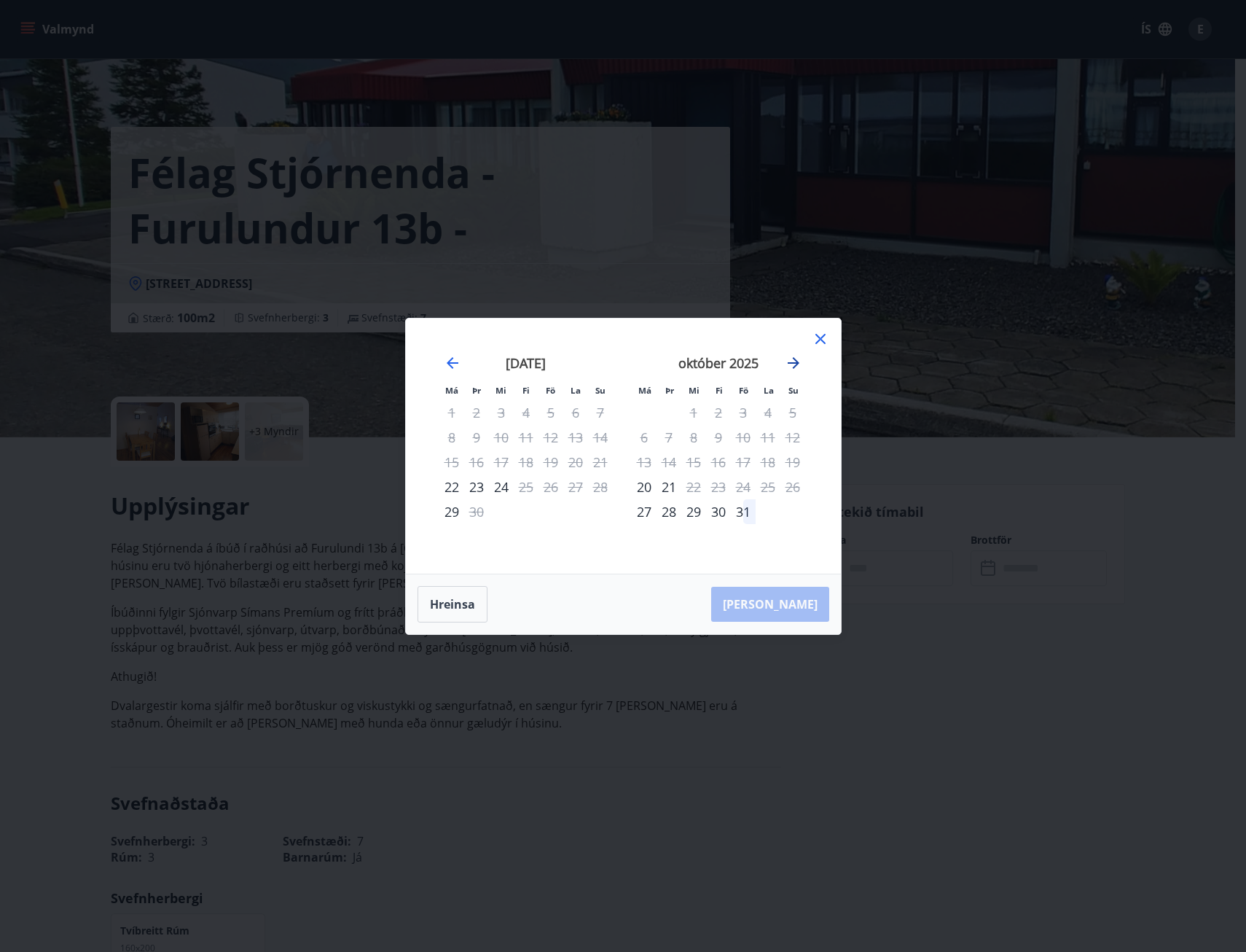
click at [797, 366] on icon "Move forward to switch to the next month." at bounding box center [793, 363] width 17 height 17
click at [817, 338] on icon at bounding box center [820, 338] width 17 height 17
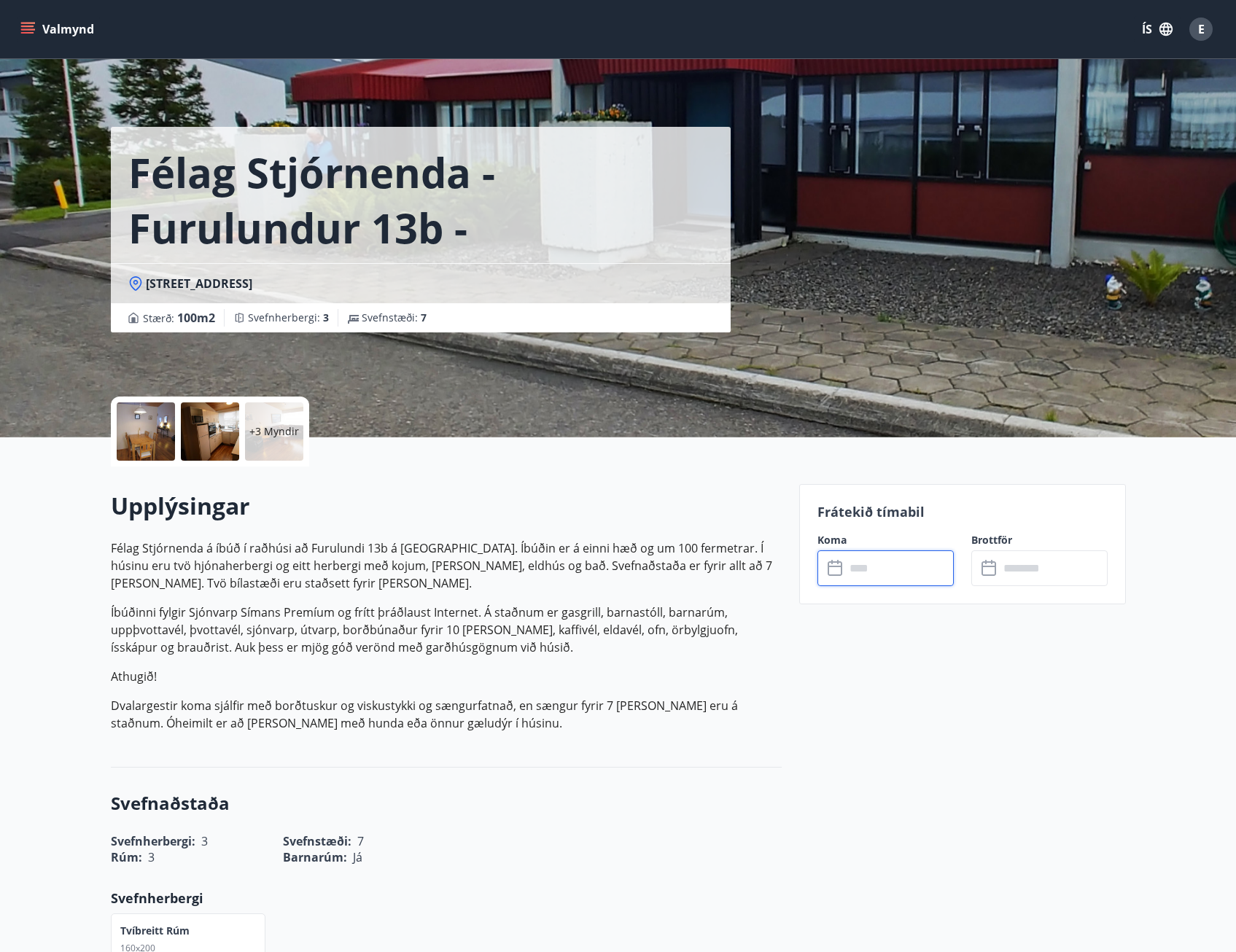
scroll to position [2, 0]
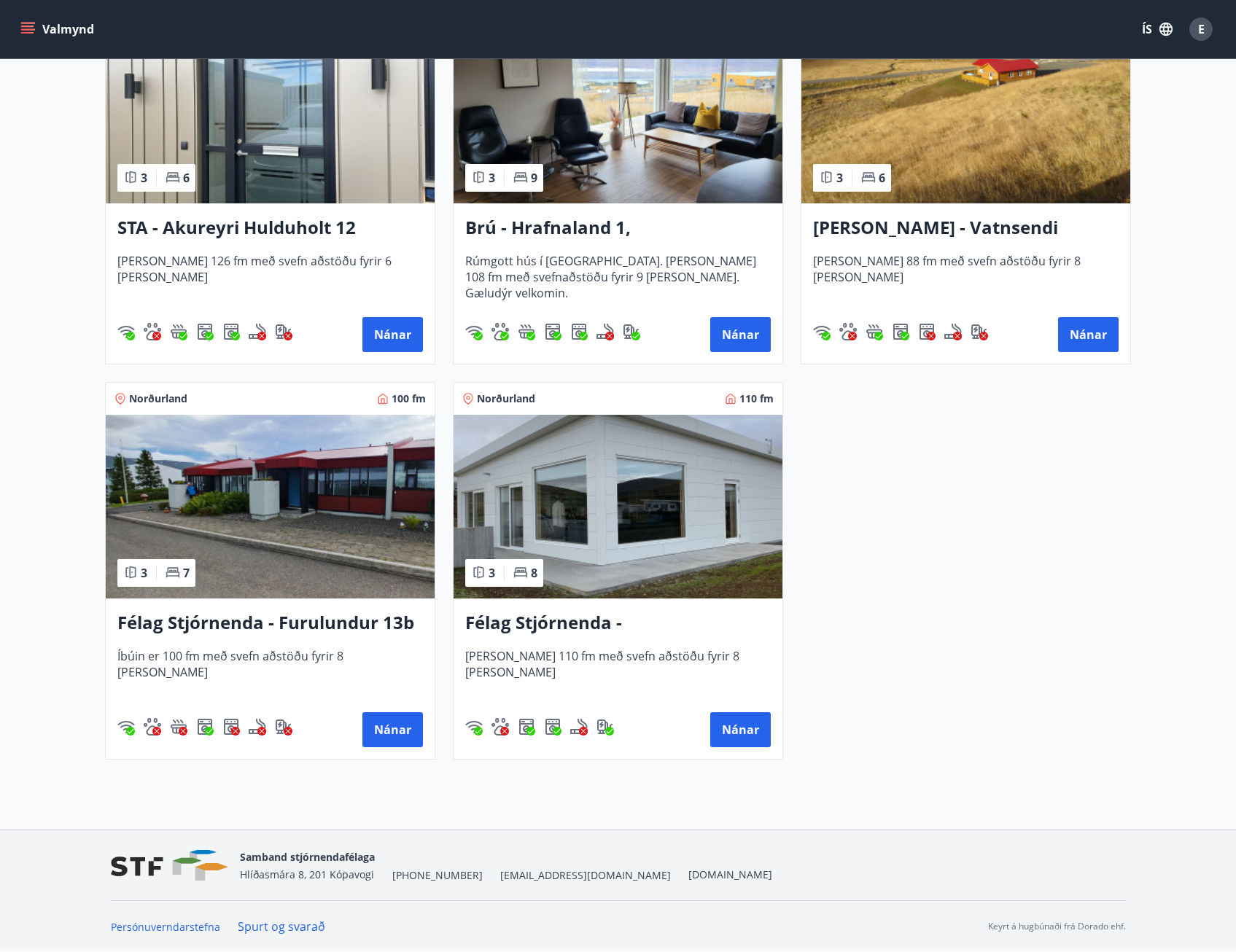
click at [583, 624] on h3 "Félag Stjórnenda - Hvassaland 7" at bounding box center [618, 623] width 305 height 26
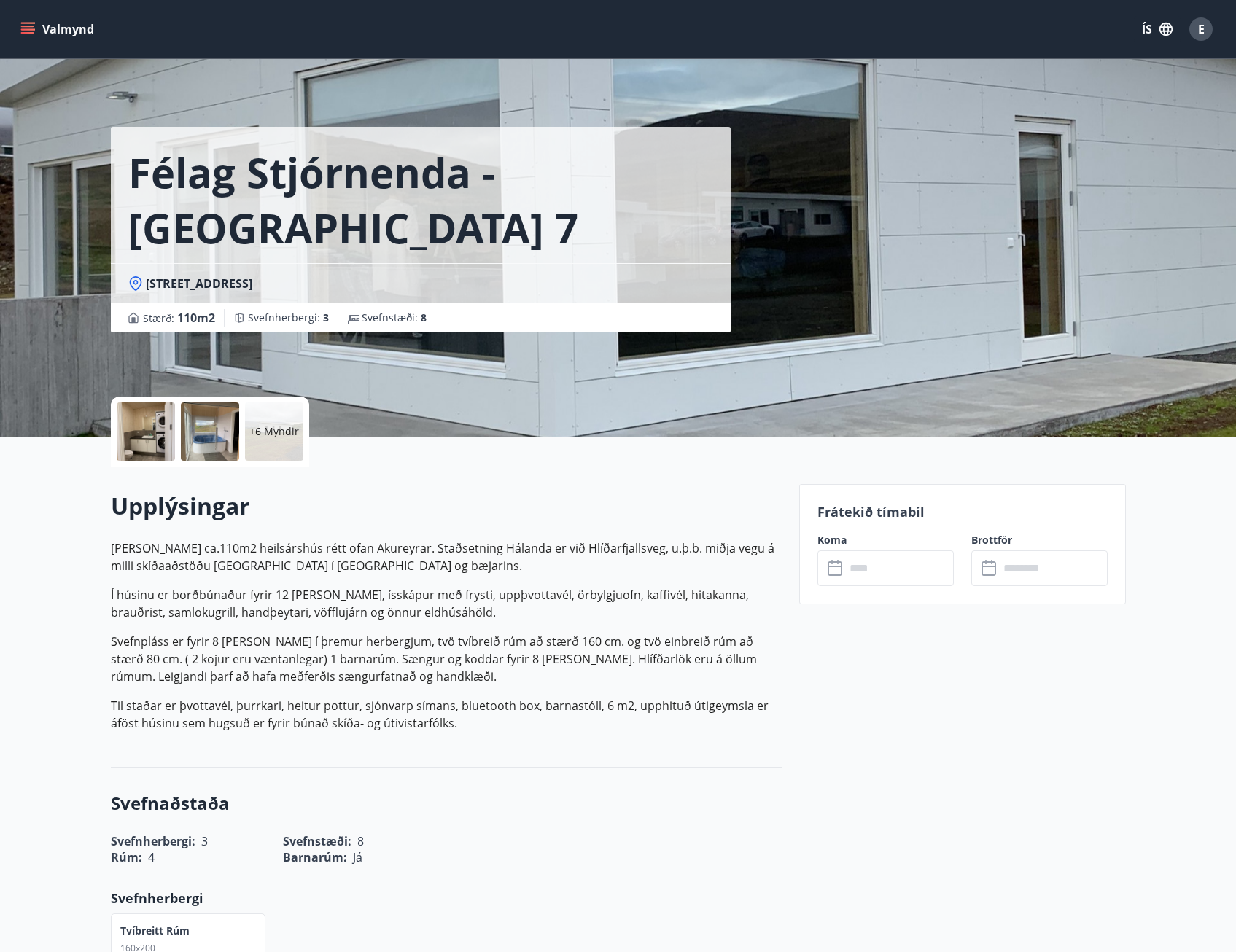
click at [880, 564] on input "text" at bounding box center [899, 568] width 108 height 36
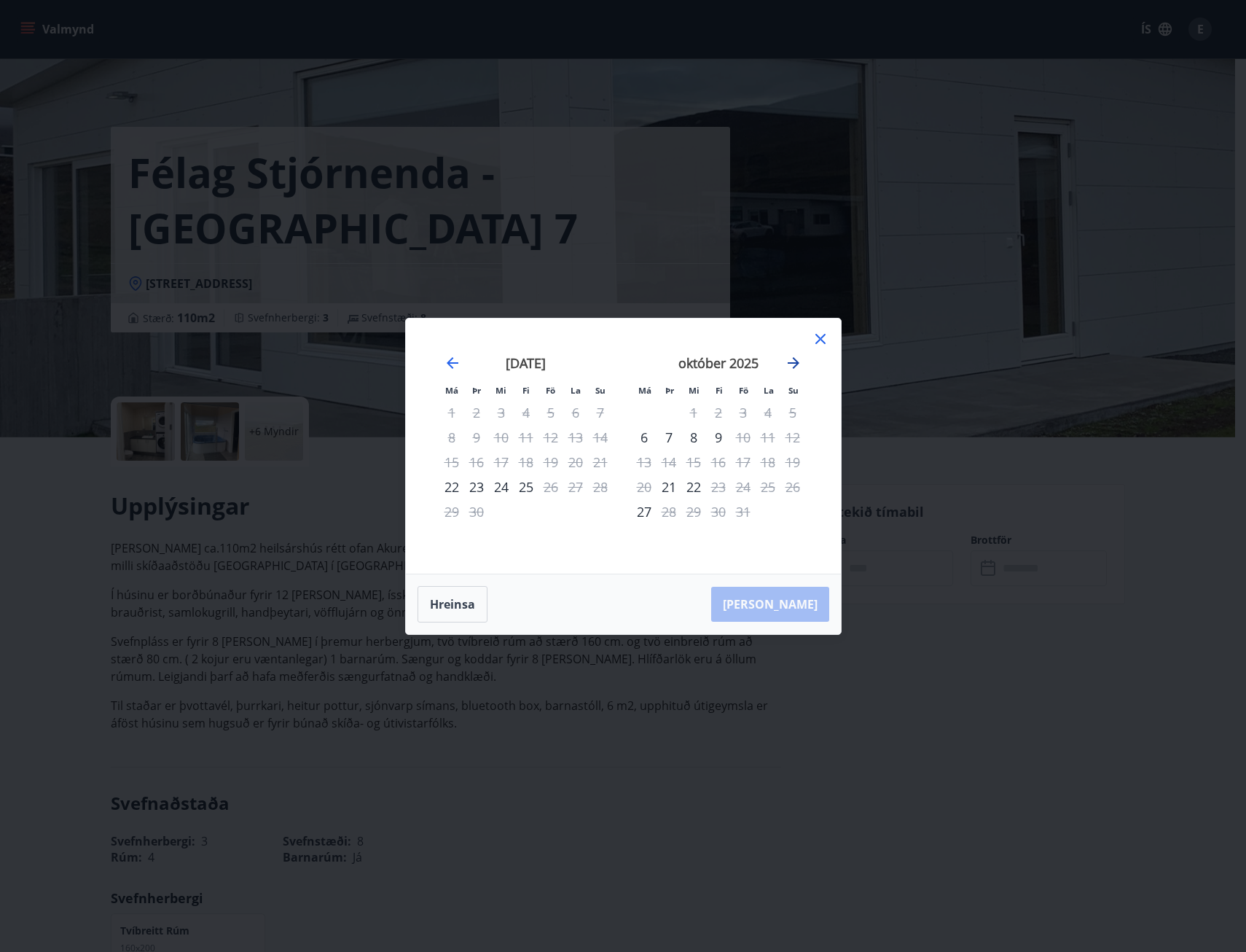
click at [793, 362] on icon "Move forward to switch to the next month." at bounding box center [793, 363] width 12 height 12
click at [455, 361] on icon "Move backward to switch to the previous month." at bounding box center [452, 363] width 17 height 17
click at [445, 364] on icon "Move backward to switch to the previous month." at bounding box center [452, 363] width 17 height 17
click at [814, 340] on icon at bounding box center [820, 338] width 17 height 17
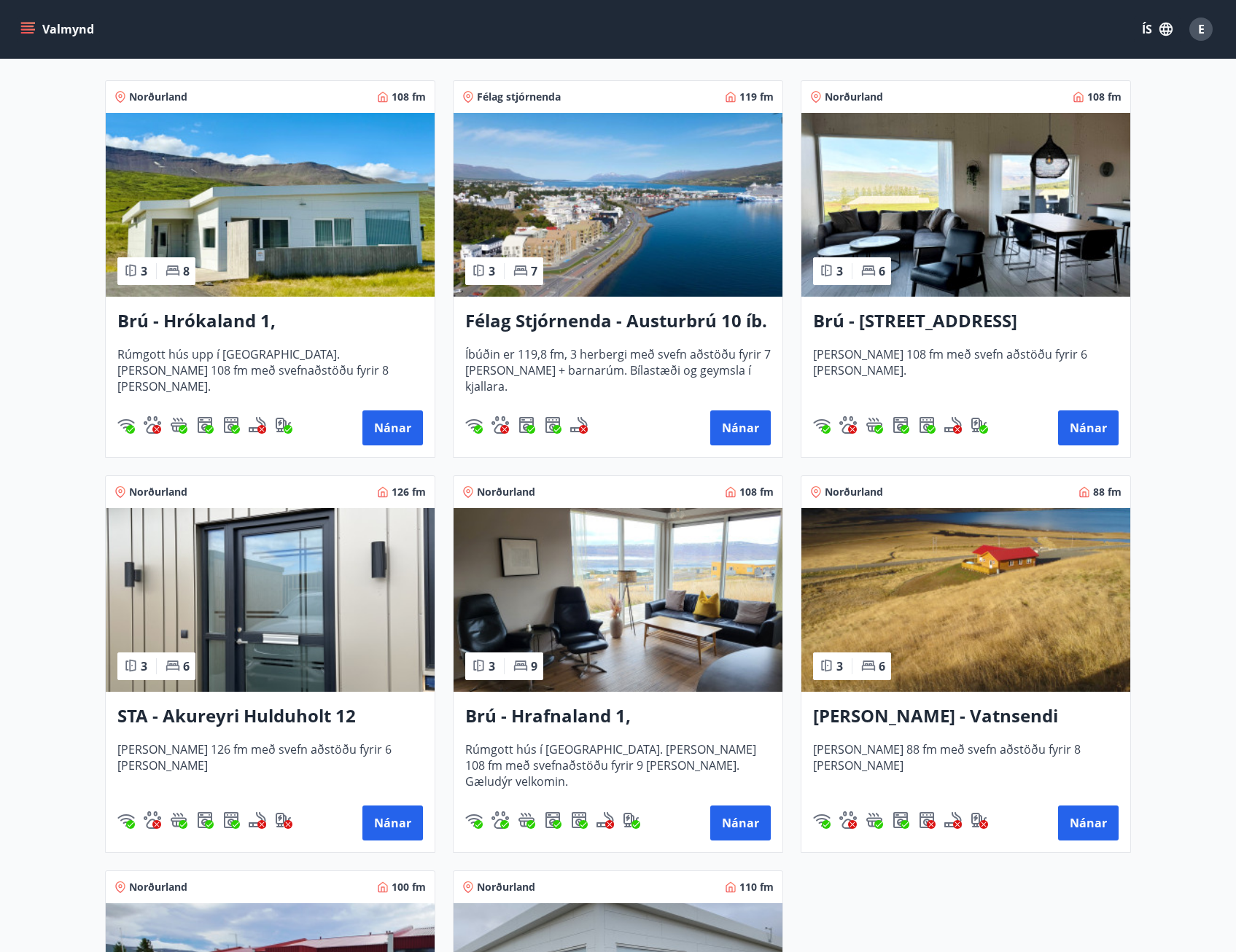
scroll to position [2, 0]
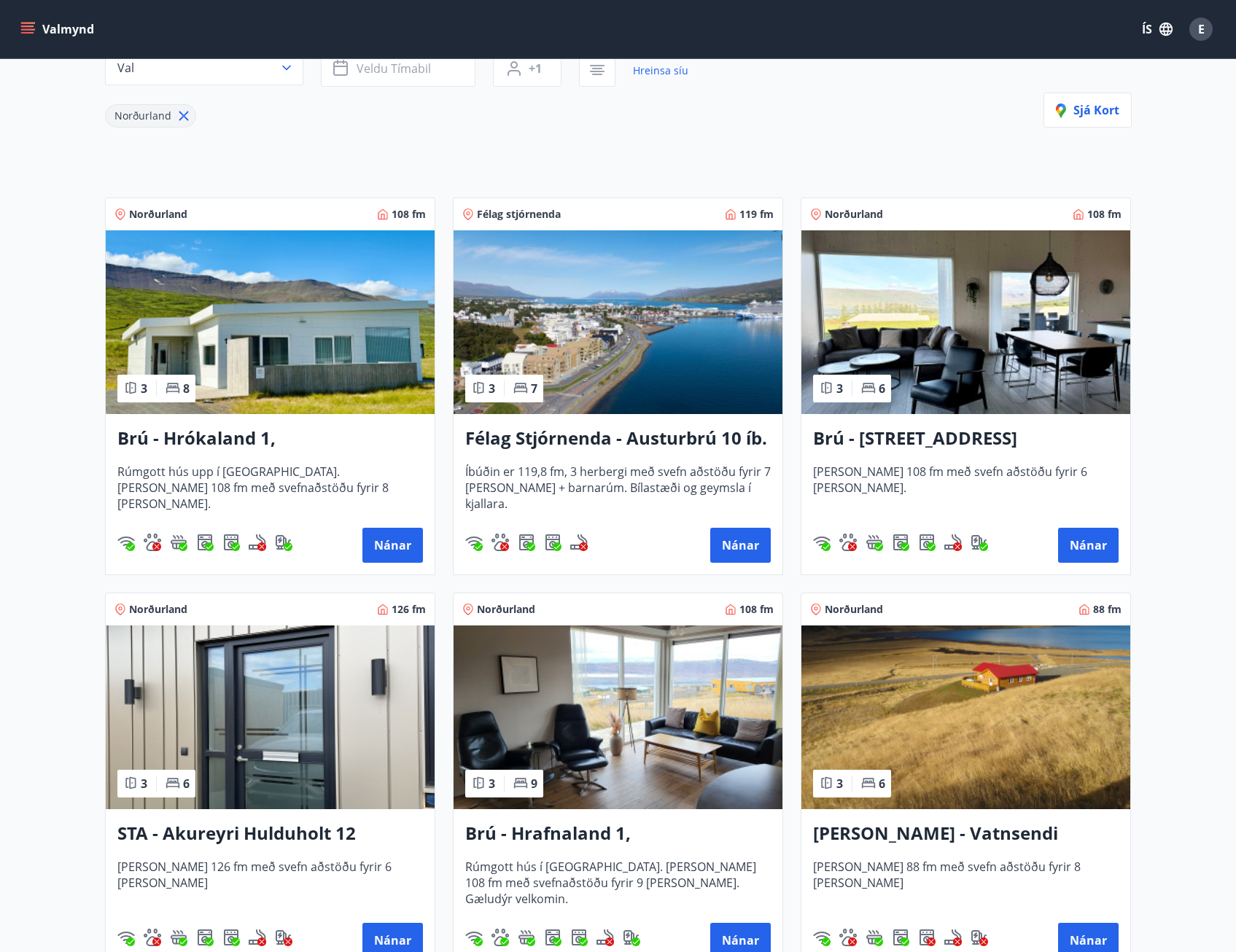
click at [309, 821] on h3 "STA - Akureyri Hulduholt 12" at bounding box center [270, 834] width 305 height 26
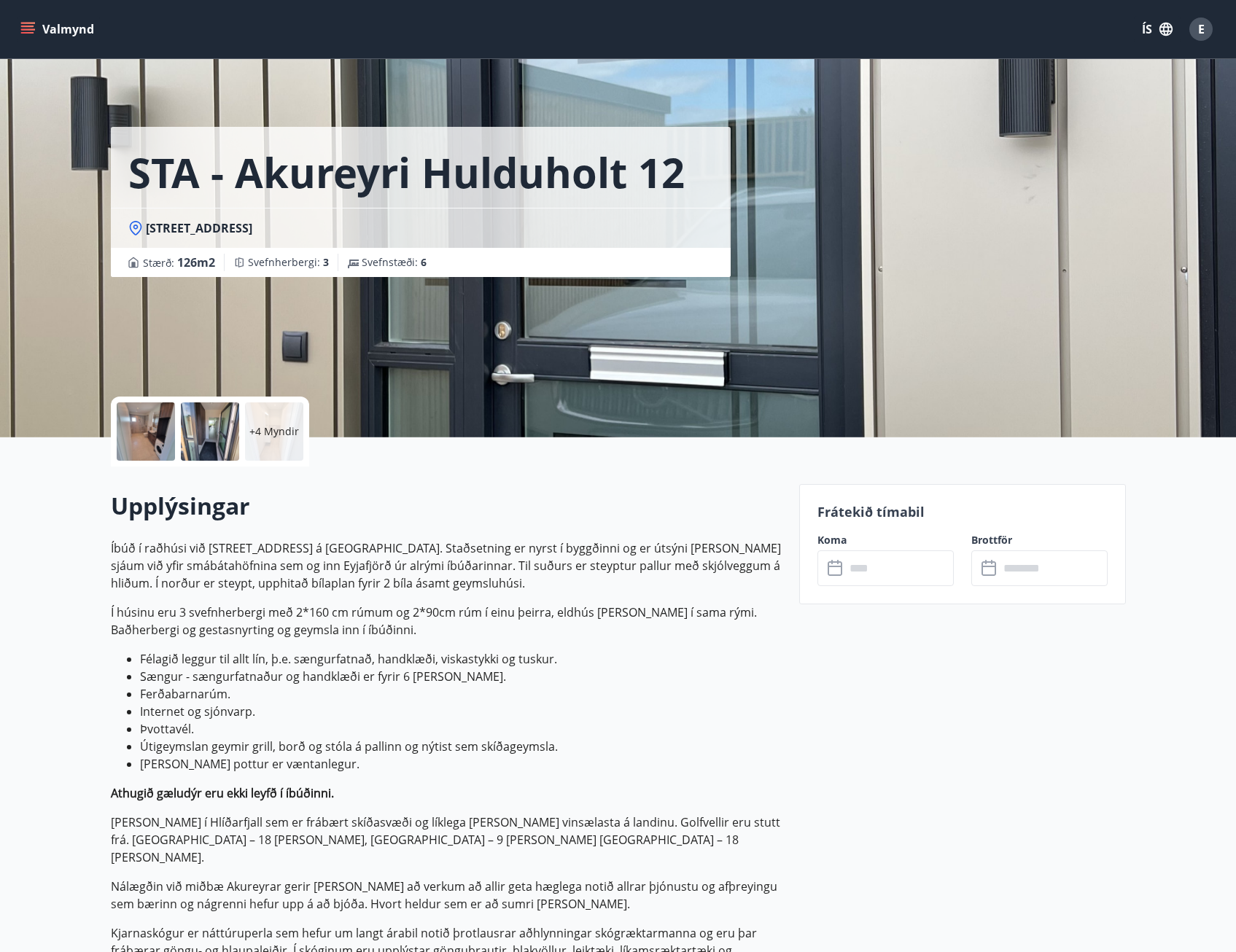
click at [892, 567] on input "text" at bounding box center [899, 568] width 108 height 36
